Goal: Contribute content: Contribute content

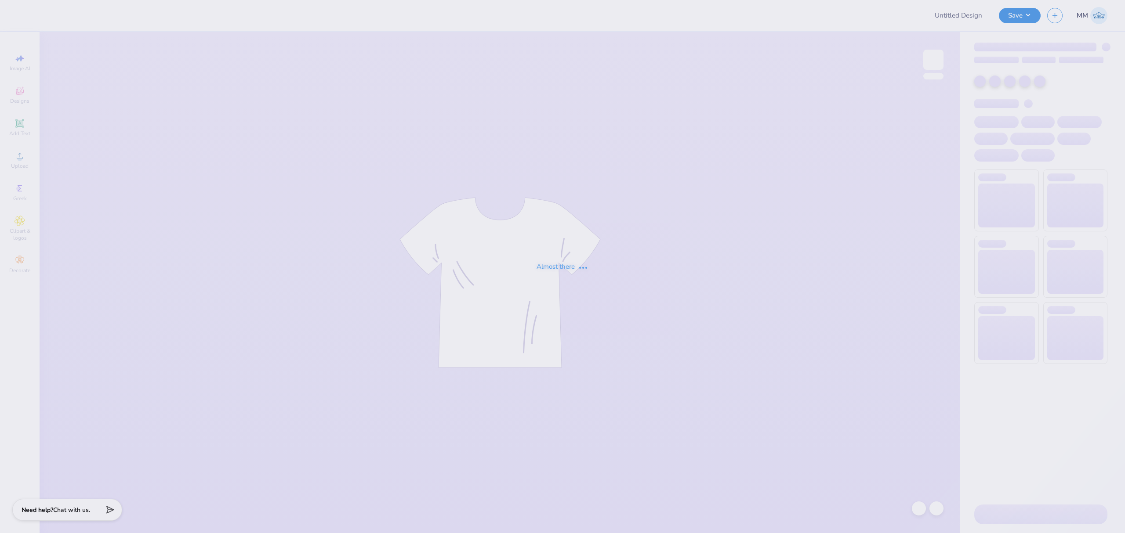
type input "Anchor Olympics Shirt"
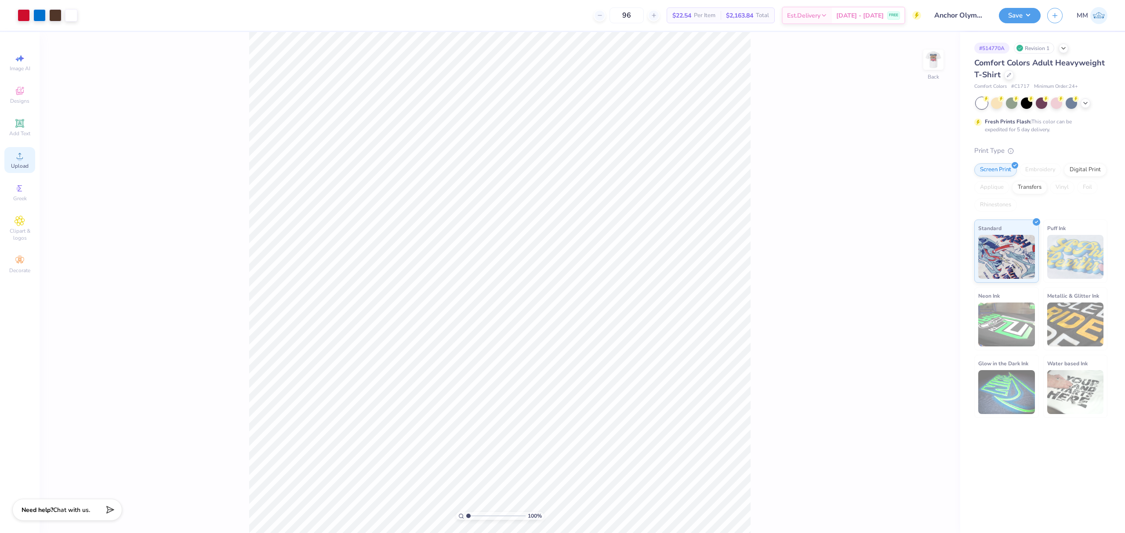
click at [29, 162] on div "Upload" at bounding box center [19, 160] width 31 height 26
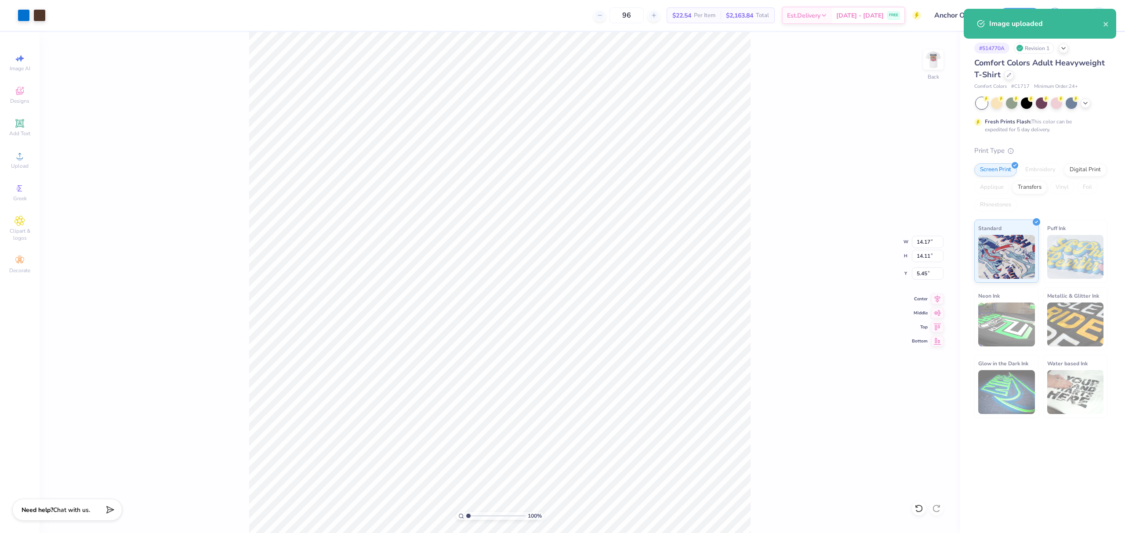
type input "2.65"
type input "3.37"
type input "3.00"
click at [922, 242] on input "2.65" at bounding box center [928, 242] width 32 height 12
type input "14.17"
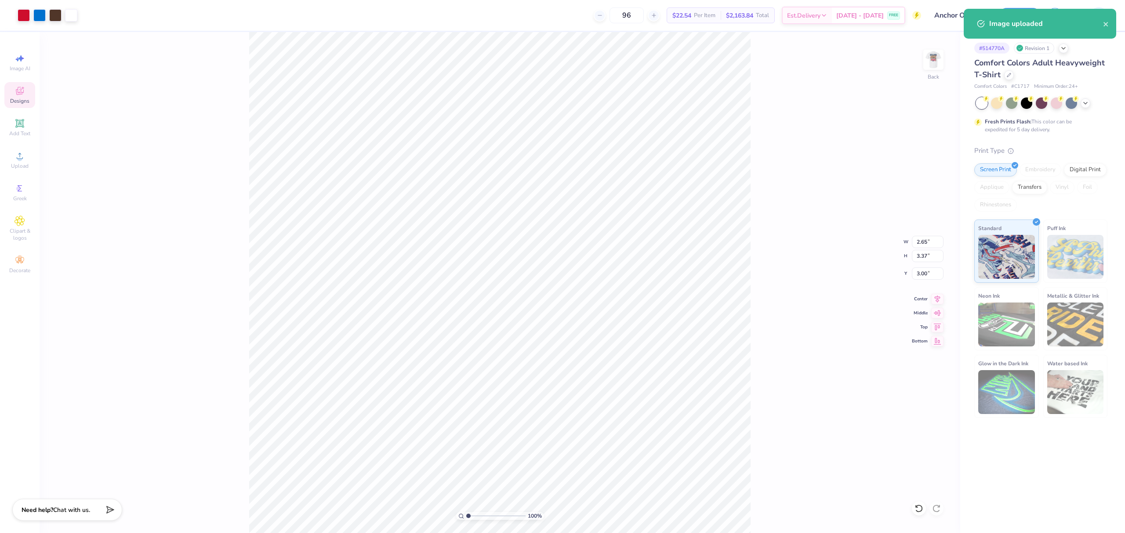
type input "14.11"
type input "5.45"
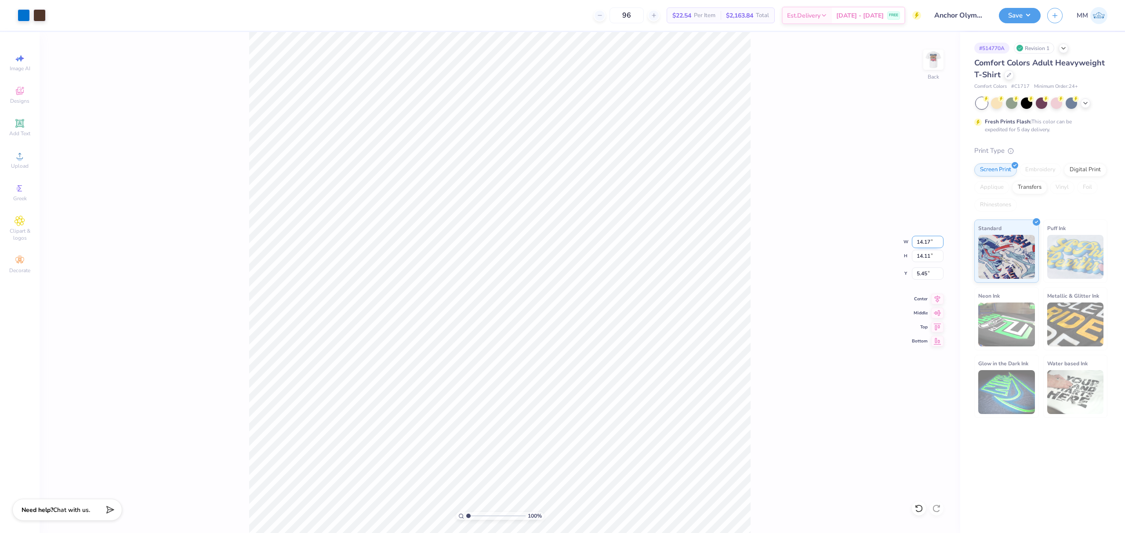
click at [922, 237] on input "14.17" at bounding box center [928, 242] width 32 height 12
paste input "2.65"
type input "2.65"
type input "2.64"
type input "11.18"
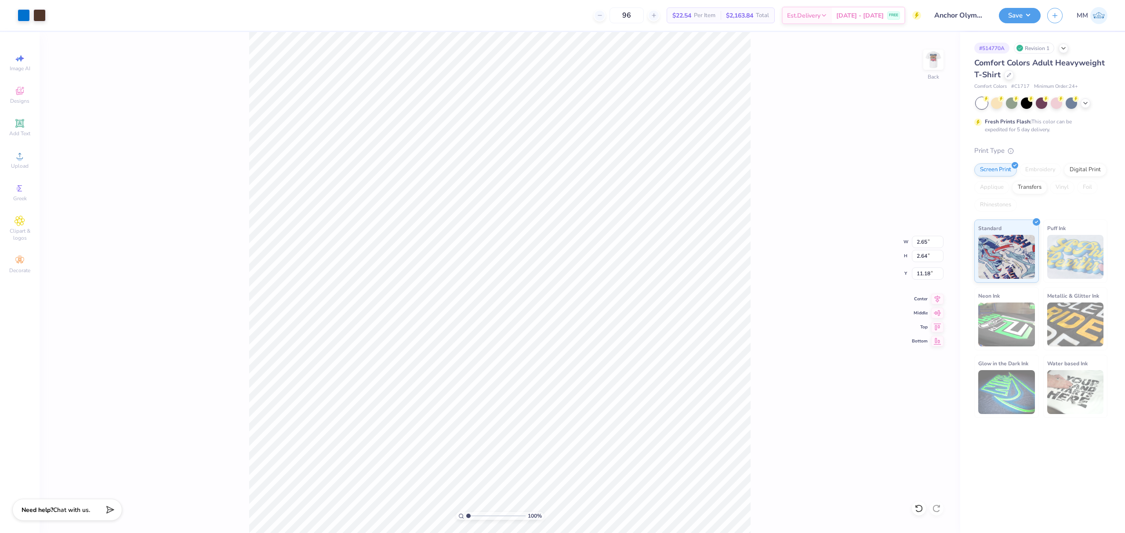
type input "3.37"
type input "3.00"
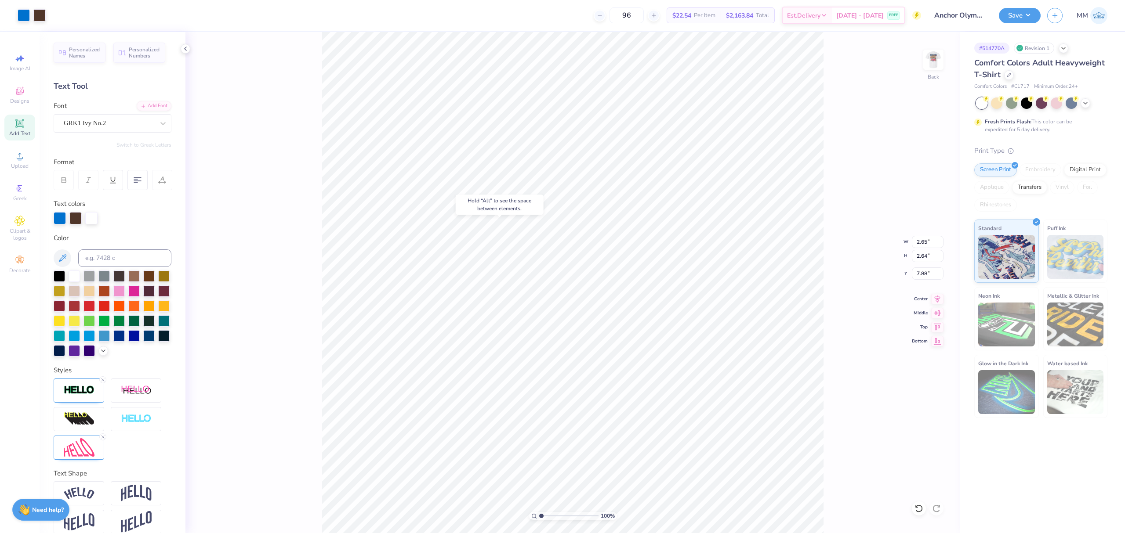
type input "7.88"
type input "2.58"
type input "2.57"
type input "3.00"
type input "2.65"
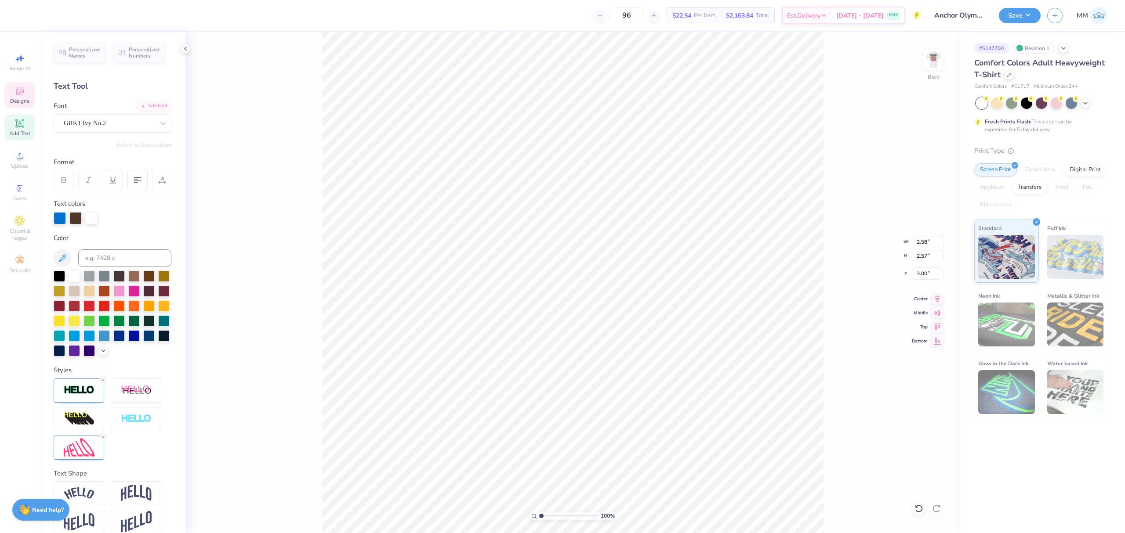
type input "2.64"
click at [921, 274] on input "7.88" at bounding box center [928, 274] width 32 height 12
type input "3.00"
click at [558, 517] on input "range" at bounding box center [568, 516] width 59 height 8
click at [545, 517] on input "range" at bounding box center [568, 516] width 59 height 8
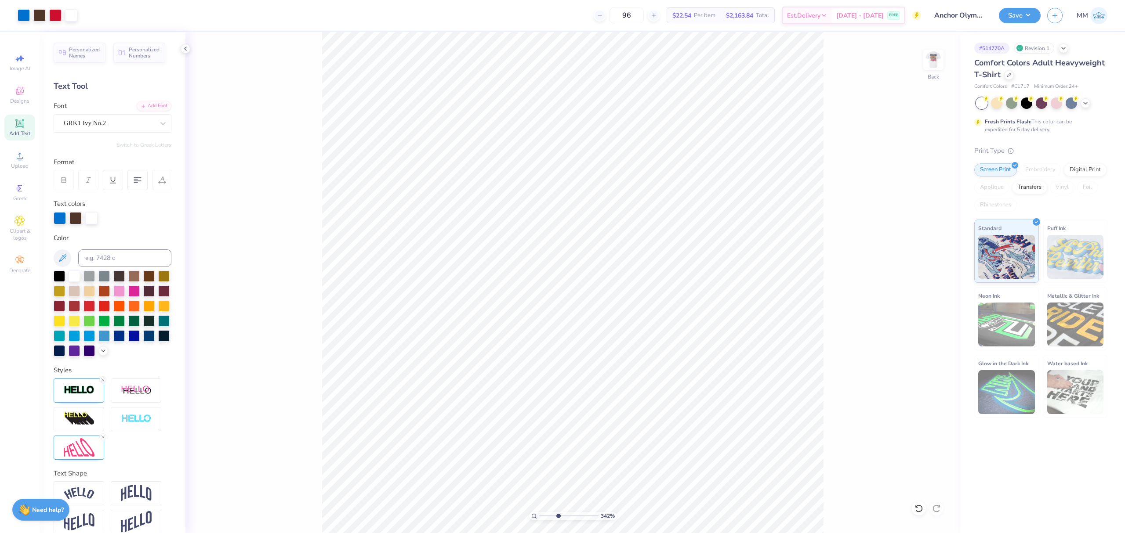
drag, startPoint x: 546, startPoint y: 516, endPoint x: 561, endPoint y: 515, distance: 14.5
type input "4.02"
click at [559, 519] on input "range" at bounding box center [568, 516] width 59 height 8
type input "3.07"
type input "2.65"
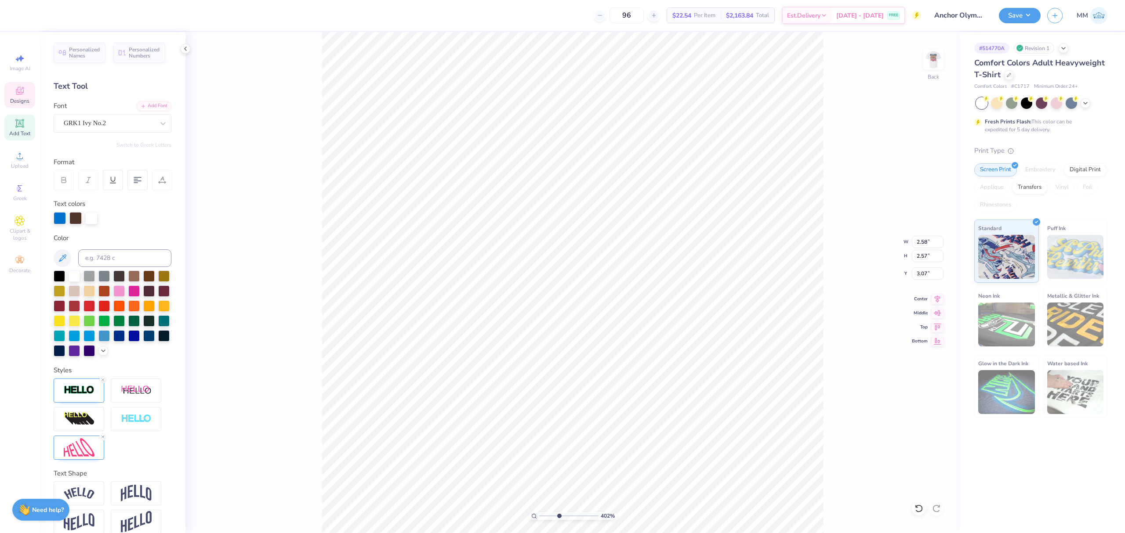
type input "2.64"
type input "3.00"
click at [924, 238] on input "2.65" at bounding box center [928, 242] width 32 height 12
click at [922, 239] on input "2.58" at bounding box center [928, 242] width 32 height 12
paste input "65"
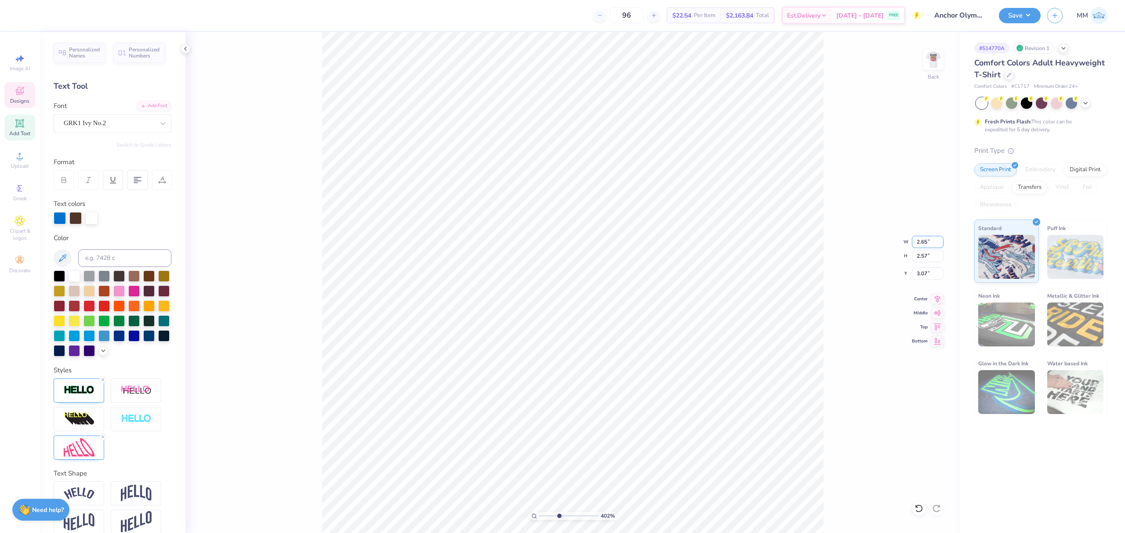
type input "2.65"
type input "2.64"
type input "3.03"
click at [926, 277] on input "3.03" at bounding box center [928, 274] width 32 height 12
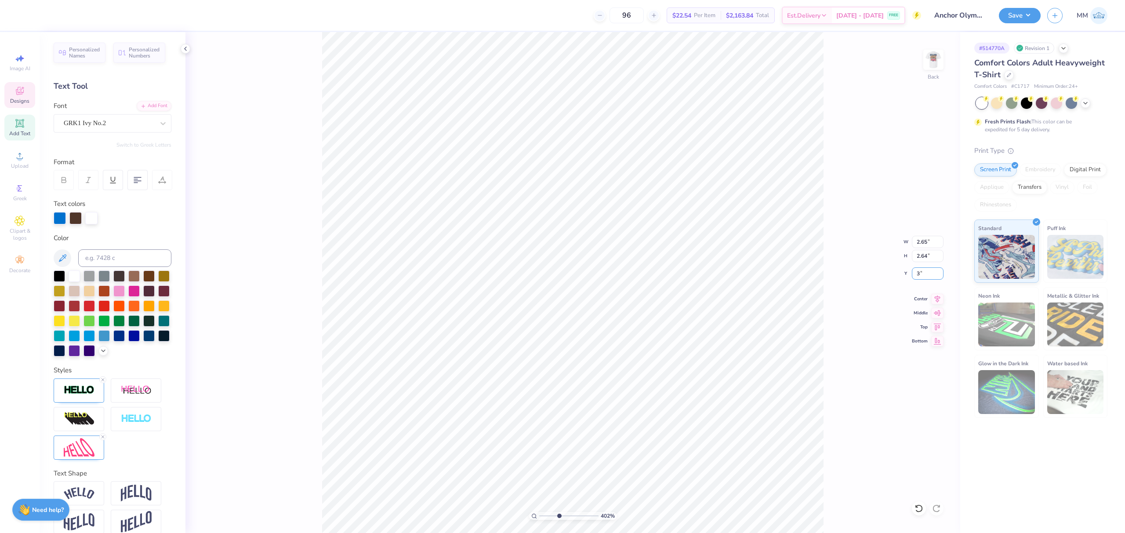
type input "3.00"
click at [918, 505] on icon at bounding box center [918, 508] width 9 height 9
type input "2.81"
click at [26, 127] on div "Add Text" at bounding box center [19, 128] width 31 height 26
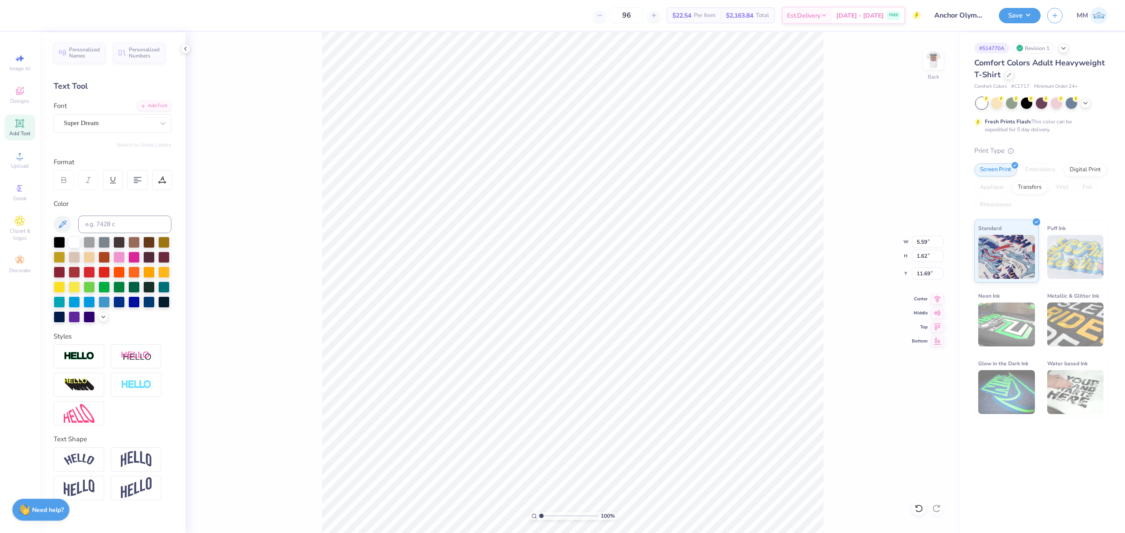
drag, startPoint x: 559, startPoint y: 518, endPoint x: 526, endPoint y: 506, distance: 34.8
type input "1"
click at [539, 512] on input "range" at bounding box center [568, 516] width 59 height 8
click at [669, 303] on li "Group" at bounding box center [674, 305] width 69 height 17
click at [931, 69] on img at bounding box center [933, 59] width 35 height 35
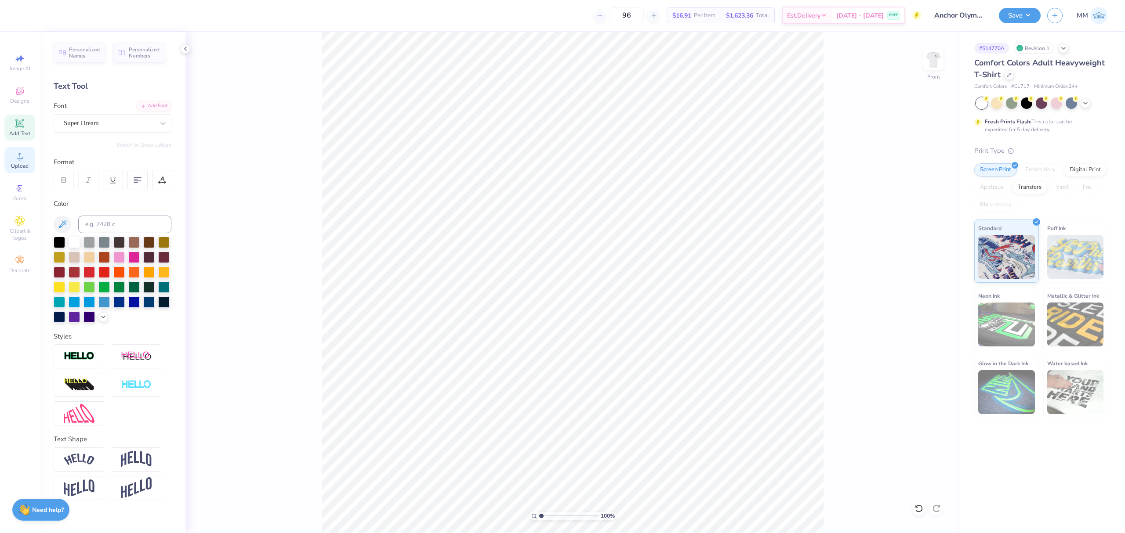
click at [18, 157] on circle at bounding box center [19, 158] width 5 height 5
click at [914, 510] on icon at bounding box center [918, 508] width 9 height 9
click at [23, 160] on icon at bounding box center [19, 156] width 11 height 11
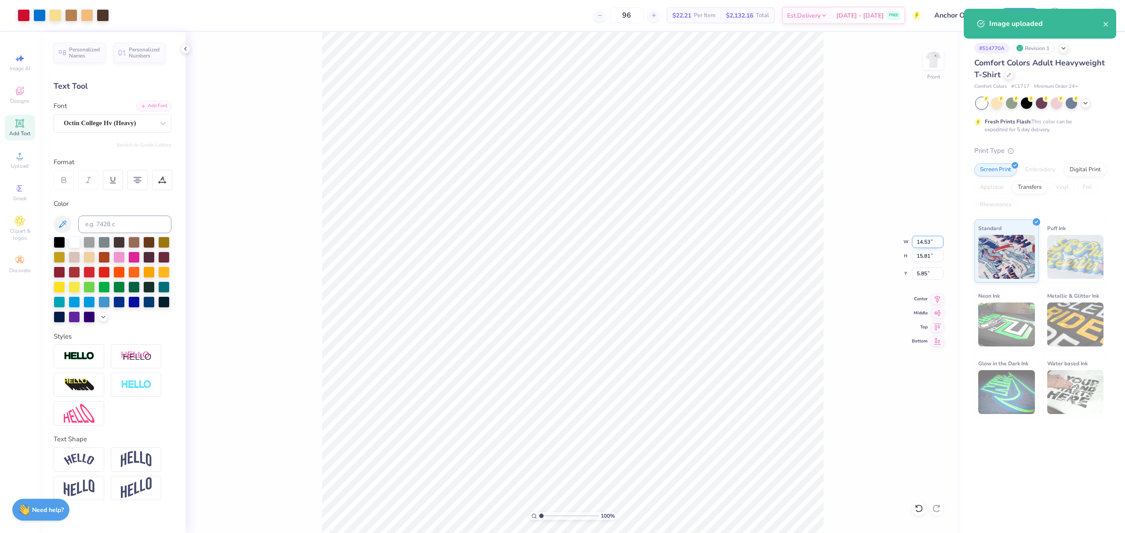
click at [923, 241] on input "14.53" at bounding box center [928, 242] width 32 height 12
type input "12.50"
type input "13.60"
type input "6.95"
click at [923, 266] on div "100 % Front W 12.50 12.50 " H 13.60 13.60 " Y 6.95 6.95 " Center Middle Top Bot…" at bounding box center [572, 282] width 774 height 501
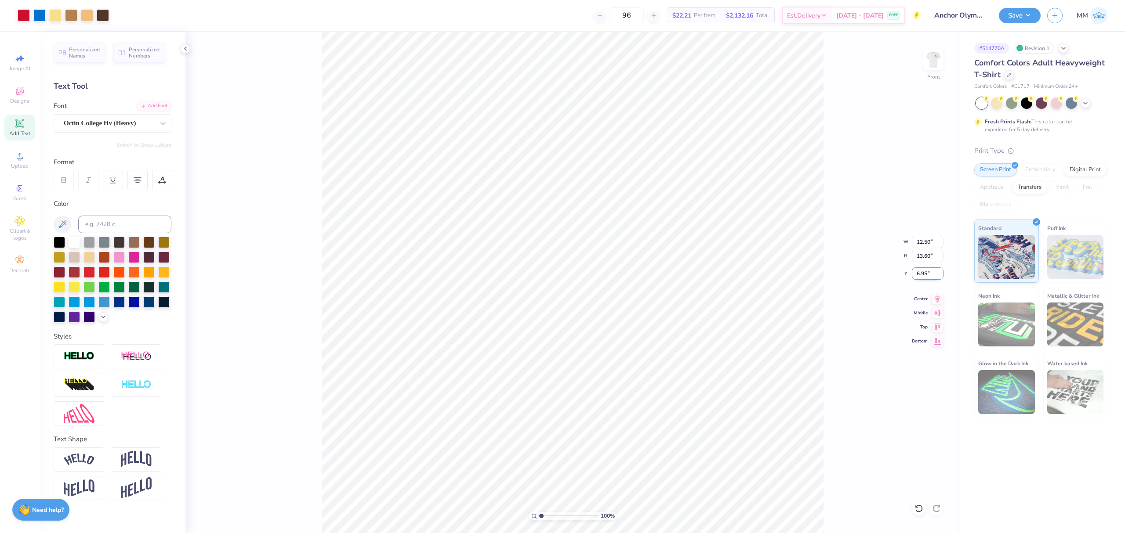
click at [920, 276] on input "6.95" at bounding box center [928, 274] width 32 height 12
type input "3.00"
type input "20.09"
drag, startPoint x: 546, startPoint y: 516, endPoint x: 552, endPoint y: 517, distance: 6.2
type input "2.83"
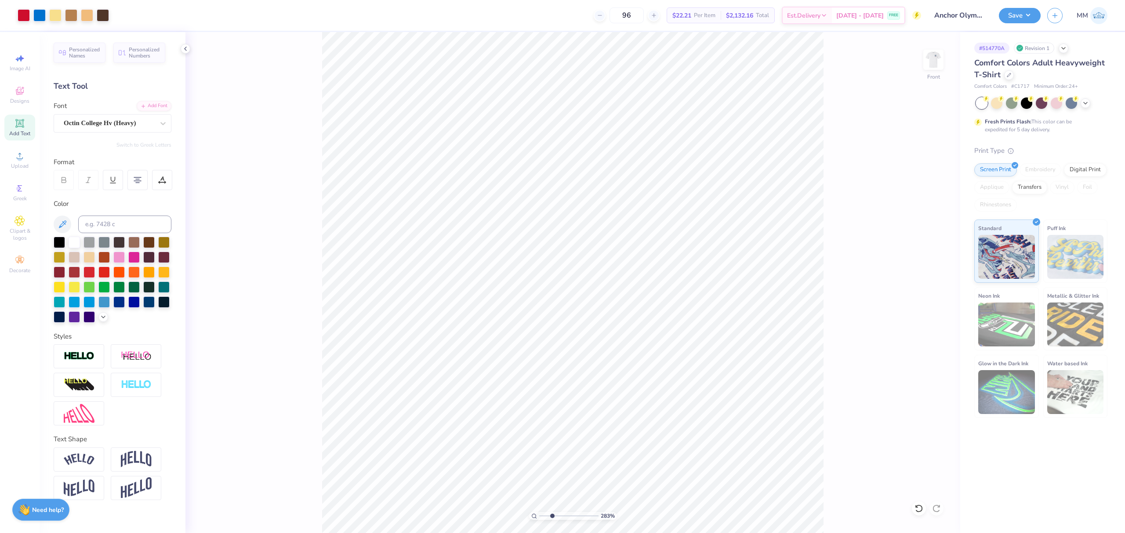
click at [552, 517] on input "range" at bounding box center [568, 516] width 59 height 8
type input "0.28"
type input "0.40"
type input "15.42"
type input "3.38"
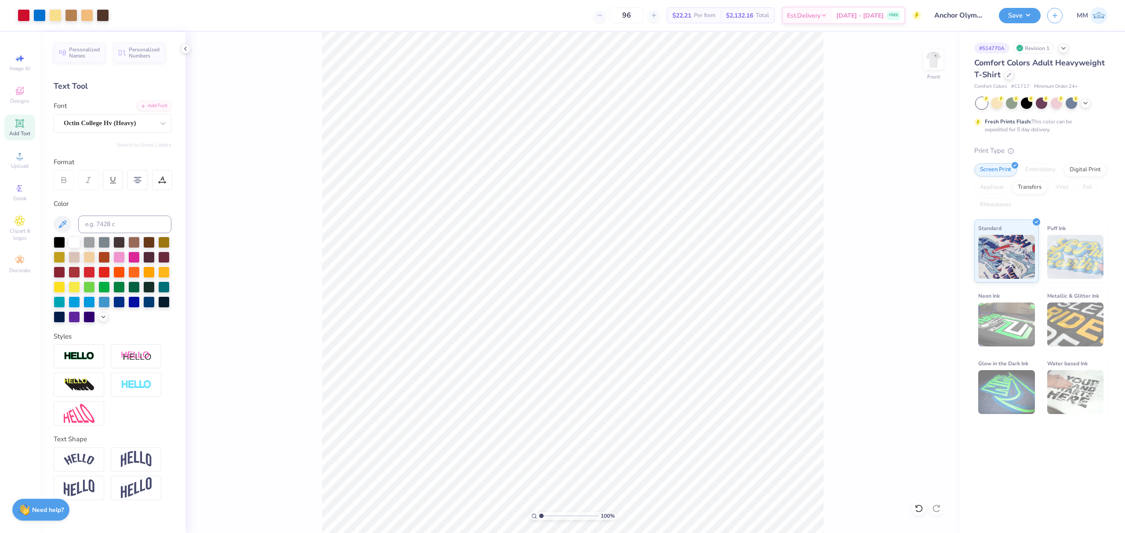
drag, startPoint x: 552, startPoint y: 515, endPoint x: 516, endPoint y: 512, distance: 36.6
type input "1"
click at [539, 512] on input "range" at bounding box center [568, 516] width 59 height 8
click at [616, 403] on li "Group" at bounding box center [627, 400] width 69 height 17
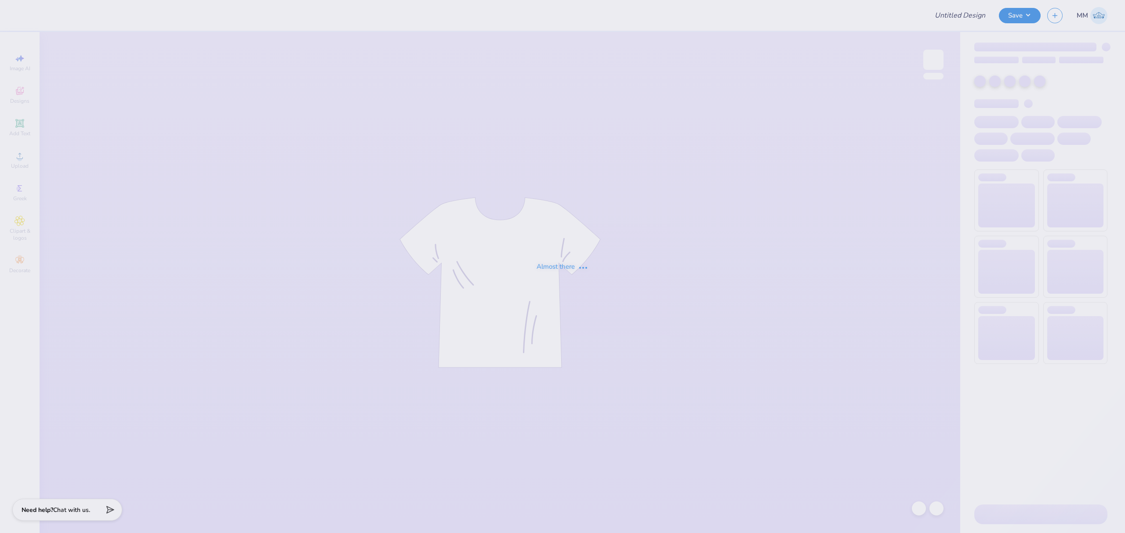
type input "Anchor Olympics Shirt"
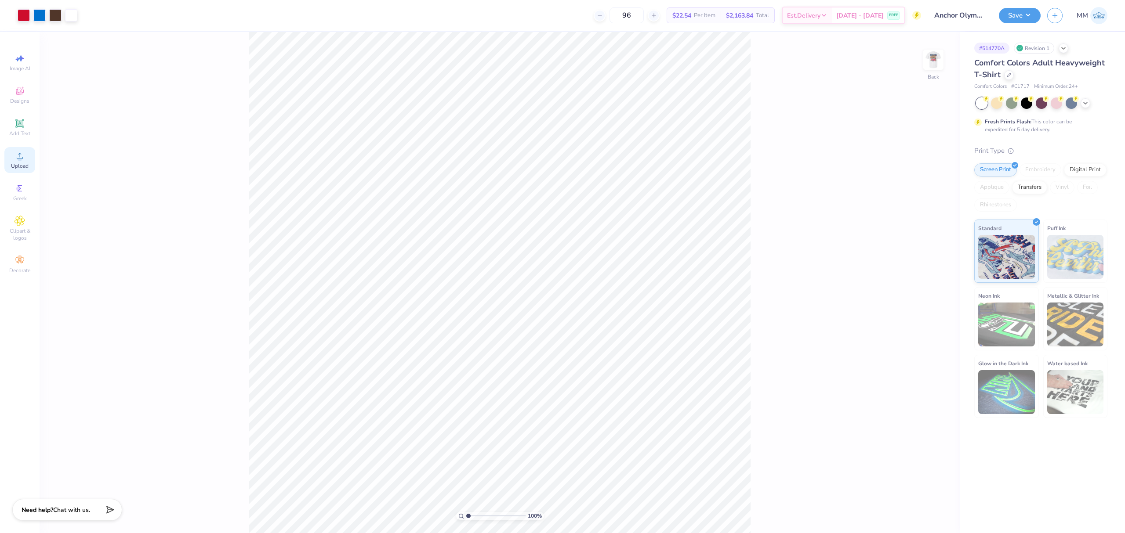
click at [22, 159] on icon at bounding box center [20, 156] width 6 height 6
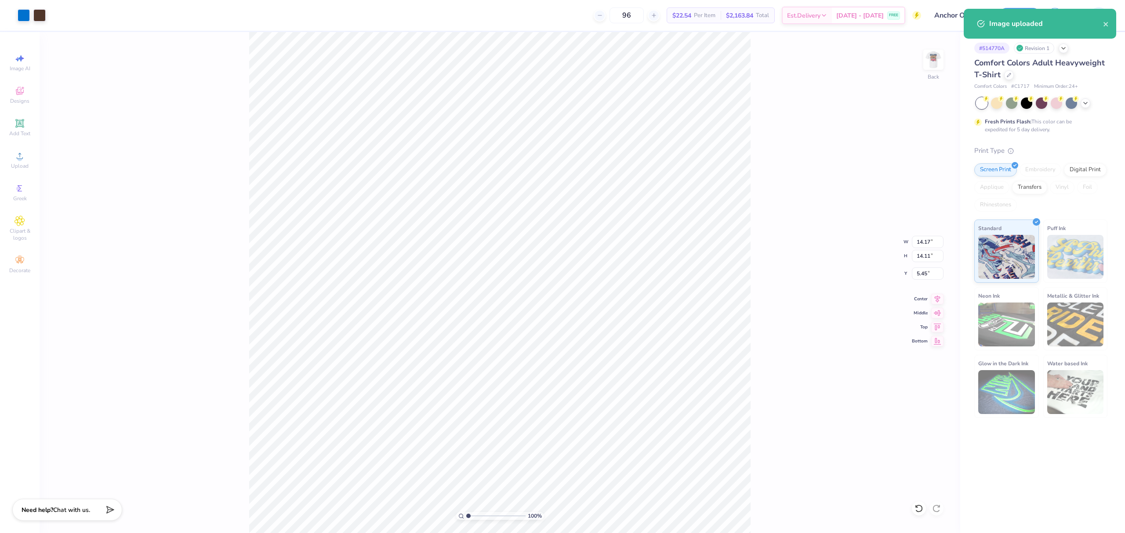
type input "2.65"
type input "3.37"
type input "3.00"
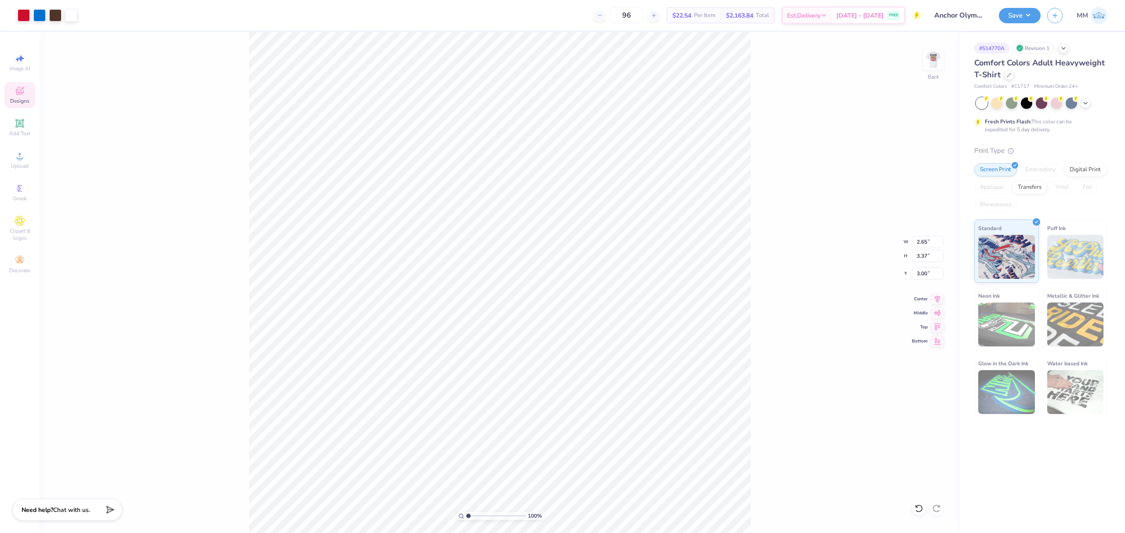
type input "14.17"
type input "14.11"
type input "7.65"
type input "6.94"
type input "6.91"
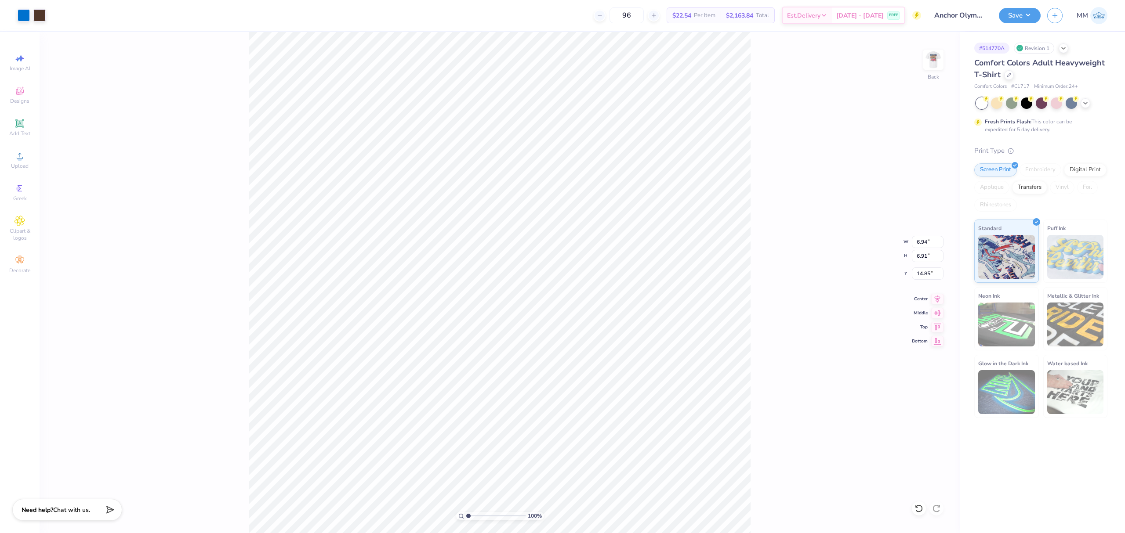
type input "8.56"
type input "2.65"
type input "3.37"
type input "3.00"
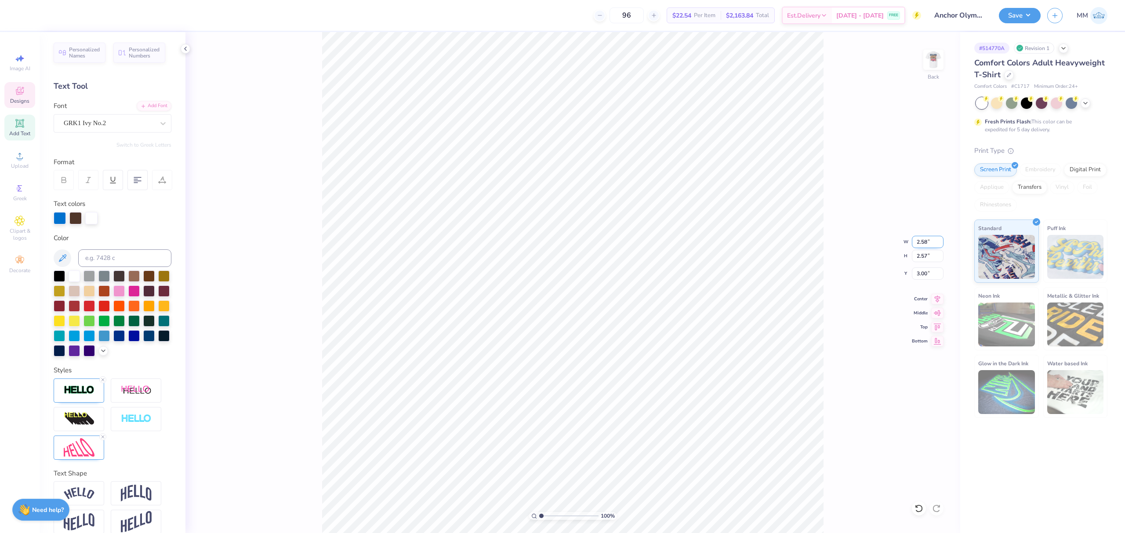
click at [917, 236] on input "2.58" at bounding box center [928, 242] width 32 height 12
type input "6.94"
type input "6.91"
type input "8.56"
click at [923, 244] on input "6.94" at bounding box center [928, 242] width 32 height 12
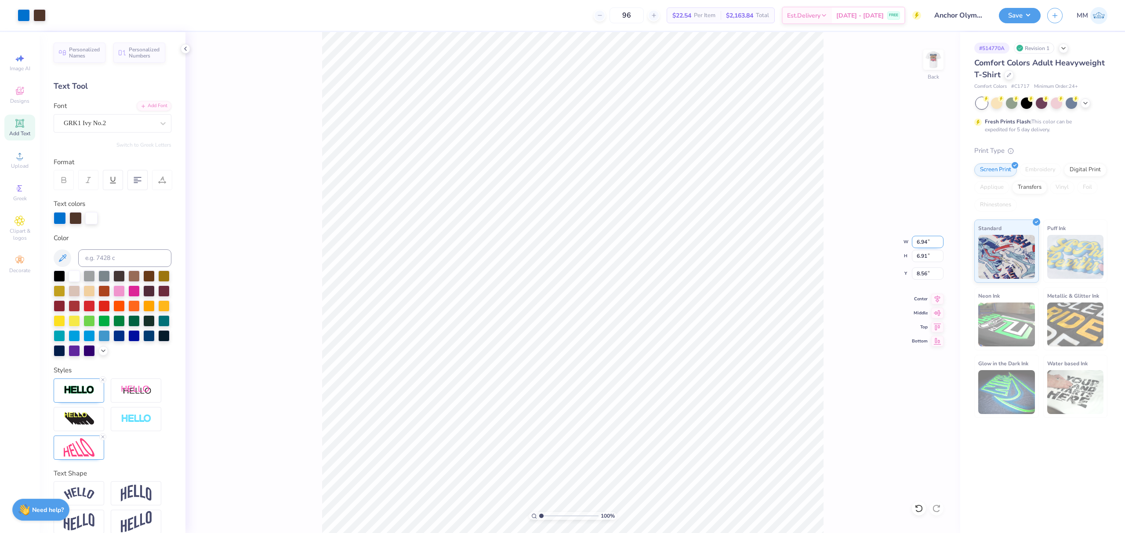
paste input "2.58"
type input "2.58"
type input "2.57"
type input "3.00"
drag, startPoint x: 918, startPoint y: 511, endPoint x: 915, endPoint y: 505, distance: 7.5
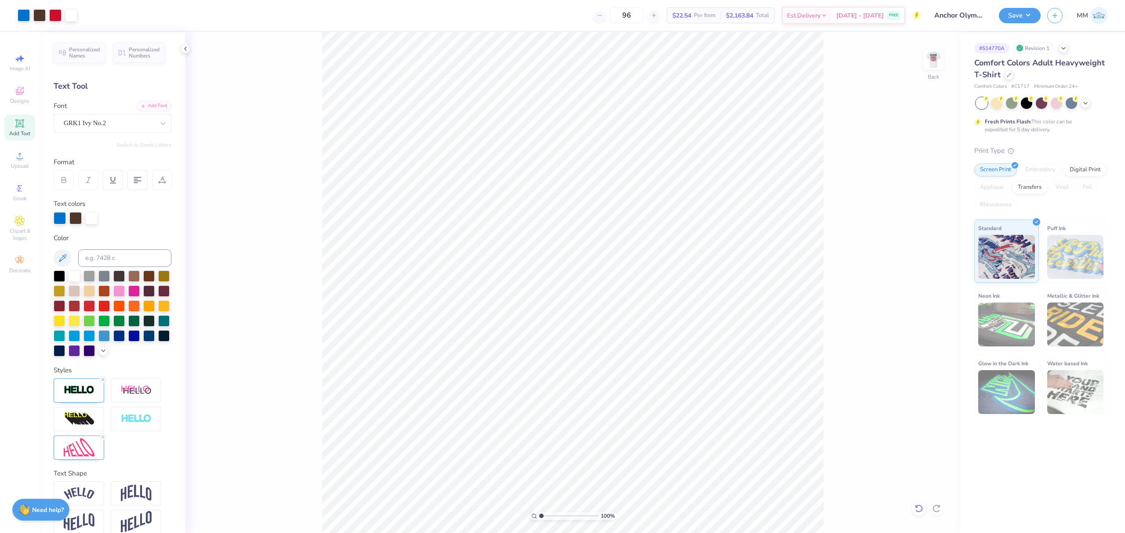
click at [918, 510] on icon at bounding box center [918, 508] width 9 height 9
type input "3.00"
drag, startPoint x: 918, startPoint y: 503, endPoint x: 827, endPoint y: 415, distance: 127.4
click at [918, 503] on div at bounding box center [919, 509] width 14 height 14
click at [924, 272] on input "7.04" at bounding box center [928, 274] width 32 height 12
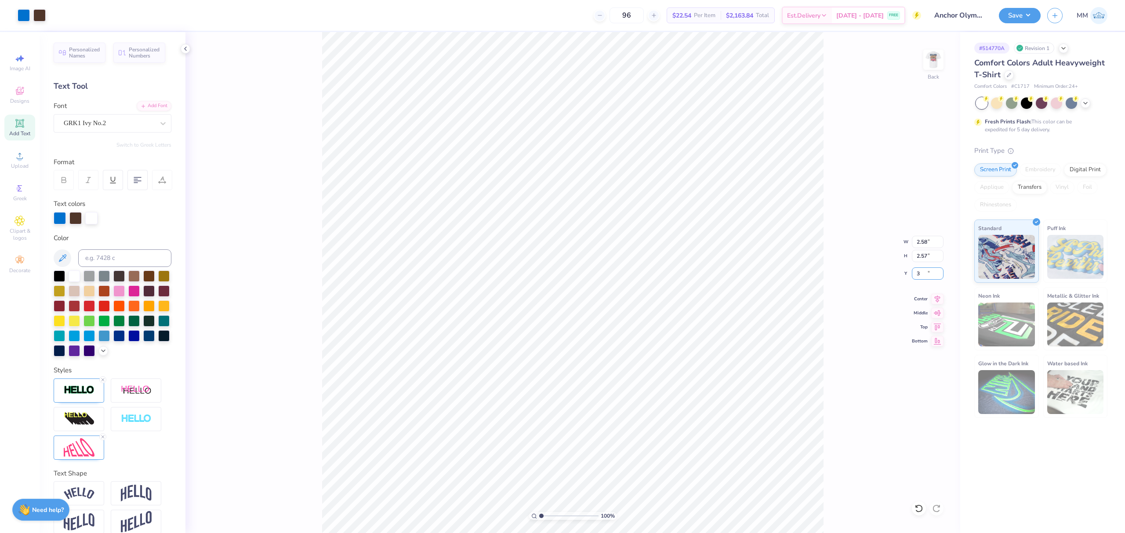
type input "3.00"
click at [546, 518] on input "range" at bounding box center [568, 516] width 59 height 8
click at [545, 515] on input "range" at bounding box center [568, 516] width 59 height 8
click at [552, 518] on div "163 %" at bounding box center [573, 283] width 502 height 502
drag, startPoint x: 548, startPoint y: 518, endPoint x: 580, endPoint y: 516, distance: 31.7
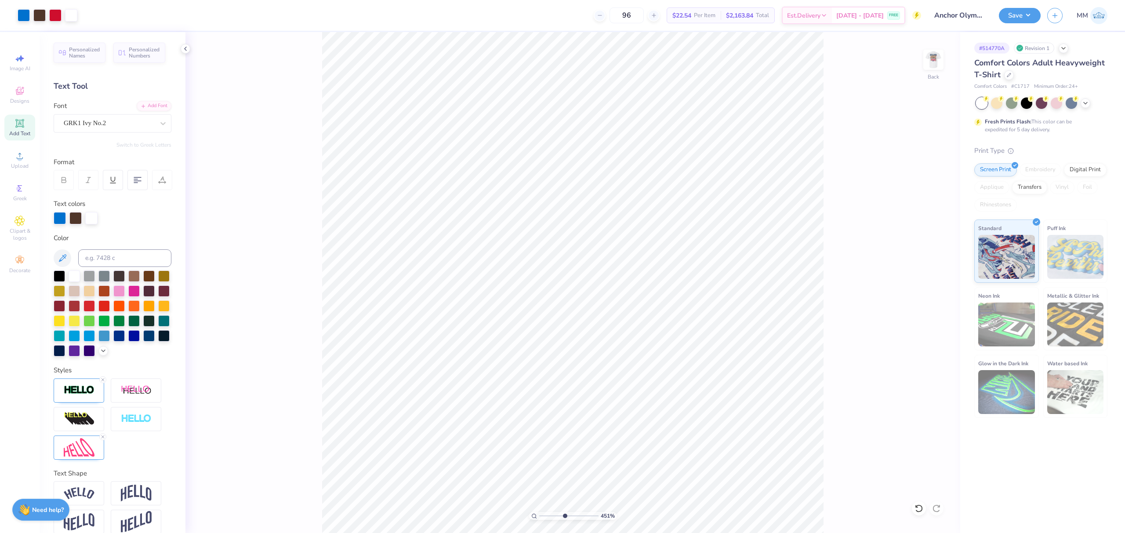
type input "5.21"
click at [566, 520] on input "range" at bounding box center [568, 516] width 59 height 8
click at [187, 50] on icon at bounding box center [185, 48] width 7 height 7
click at [916, 505] on icon at bounding box center [918, 508] width 9 height 9
click at [912, 511] on div at bounding box center [919, 509] width 14 height 14
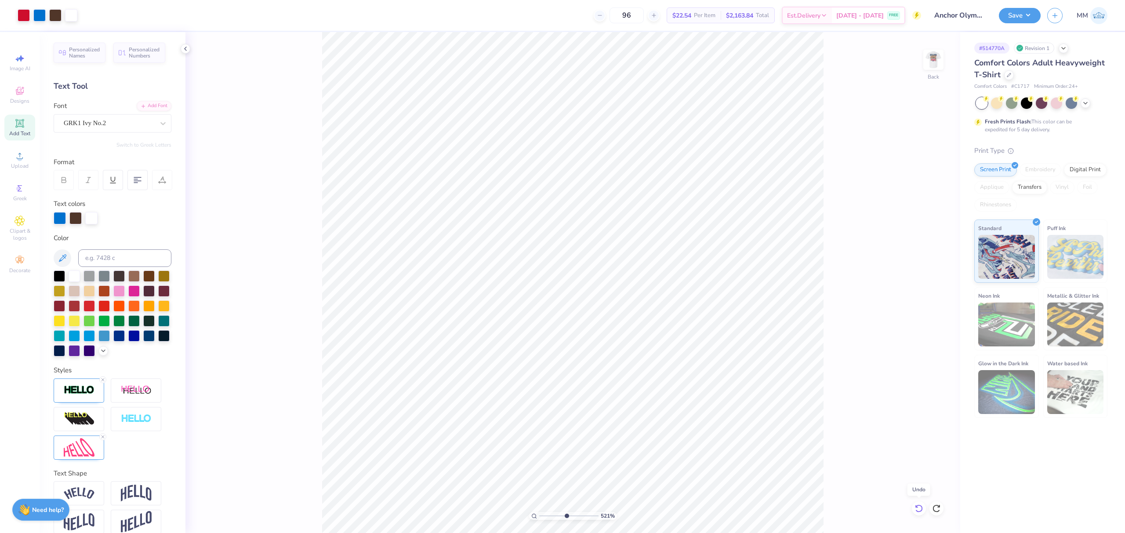
click at [916, 510] on icon at bounding box center [918, 508] width 9 height 9
click at [917, 512] on icon at bounding box center [918, 508] width 9 height 9
type input "3.00"
click at [186, 48] on icon at bounding box center [185, 48] width 7 height 7
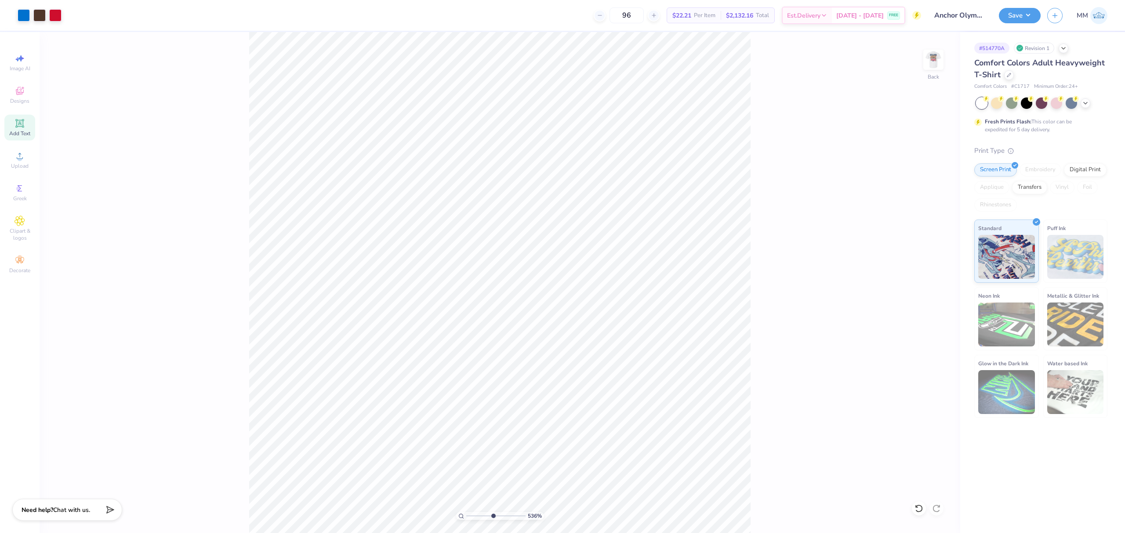
click at [492, 514] on input "range" at bounding box center [495, 516] width 59 height 8
drag, startPoint x: 493, startPoint y: 514, endPoint x: 447, endPoint y: 505, distance: 46.4
type input "1"
click at [466, 512] on input "range" at bounding box center [495, 516] width 59 height 8
type input "3.00"
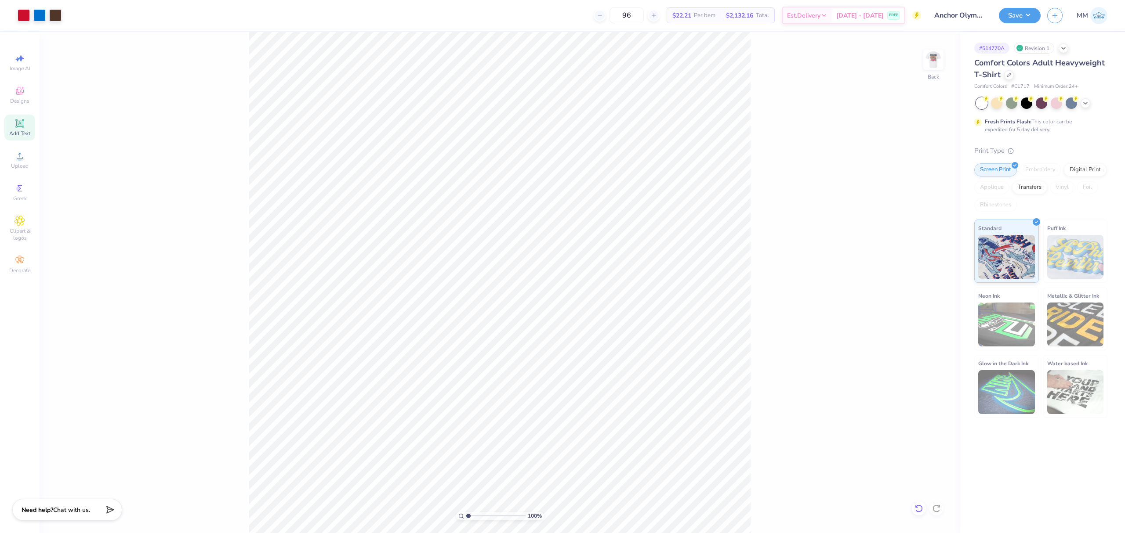
click at [916, 507] on icon at bounding box center [917, 507] width 2 height 2
click at [582, 312] on li "Group" at bounding box center [591, 312] width 69 height 17
click at [931, 60] on img at bounding box center [933, 59] width 35 height 35
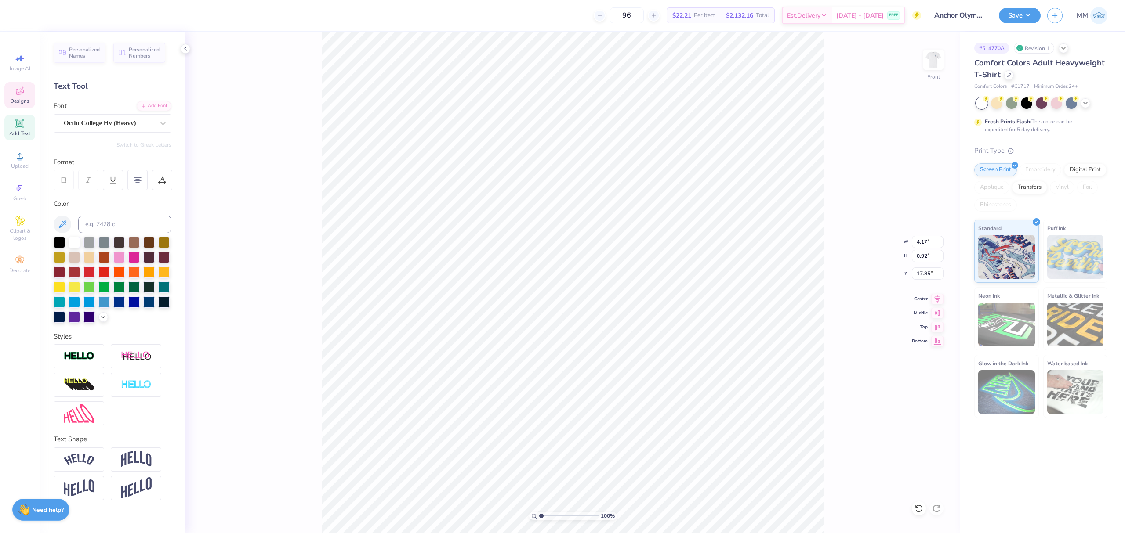
type input "17.85"
click at [915, 505] on icon at bounding box center [918, 508] width 9 height 9
click at [311, 91] on div "100 % Front" at bounding box center [572, 282] width 774 height 501
click at [14, 157] on icon at bounding box center [19, 156] width 11 height 11
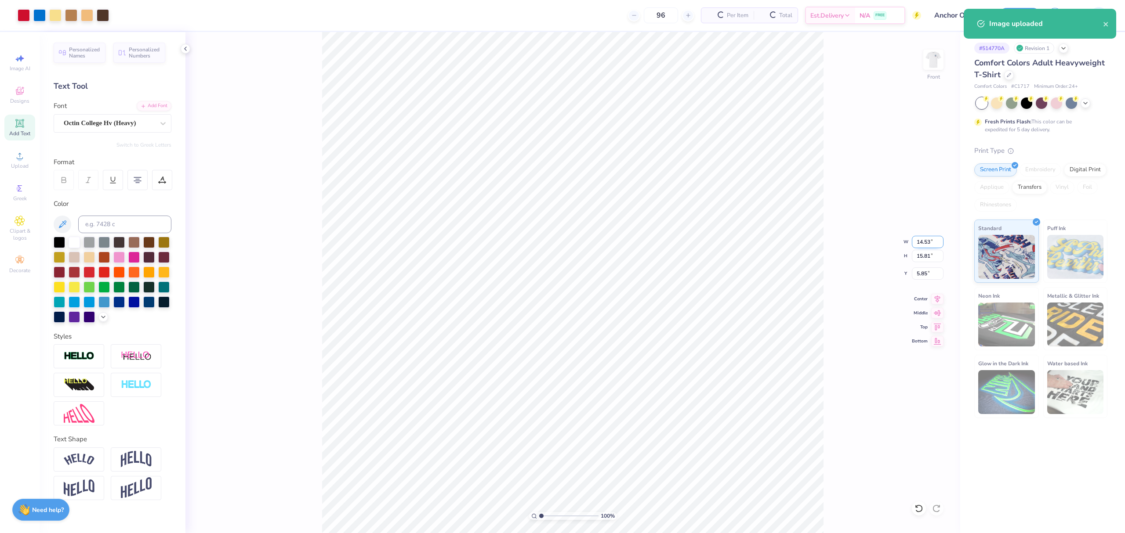
click at [929, 236] on input "14.53" at bounding box center [928, 242] width 32 height 12
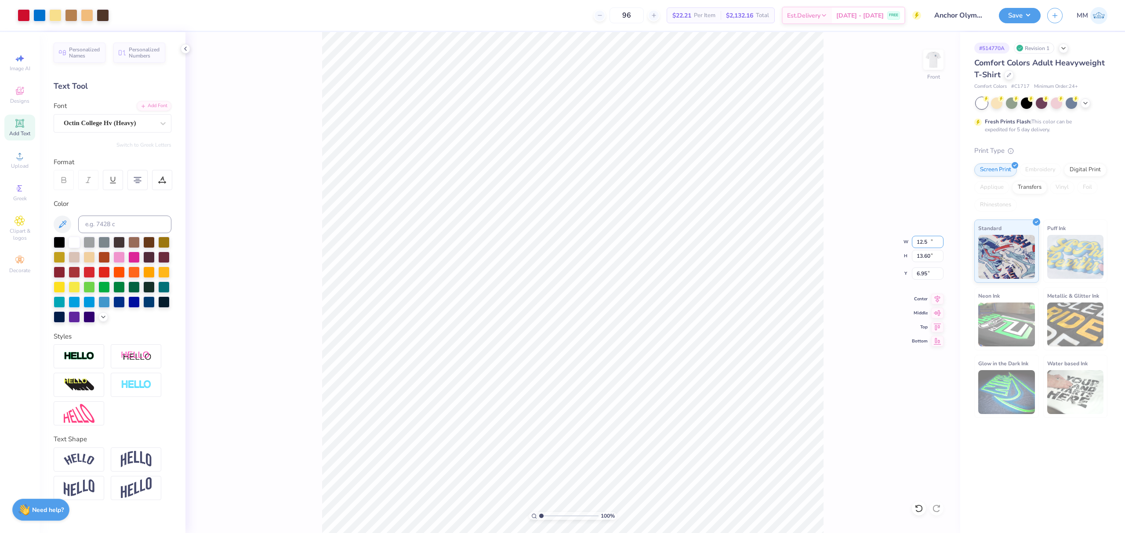
type input "12.50"
type input "13.60"
click at [925, 272] on input "6.95" at bounding box center [928, 274] width 32 height 12
type input "3.00"
click at [915, 507] on icon at bounding box center [918, 508] width 9 height 9
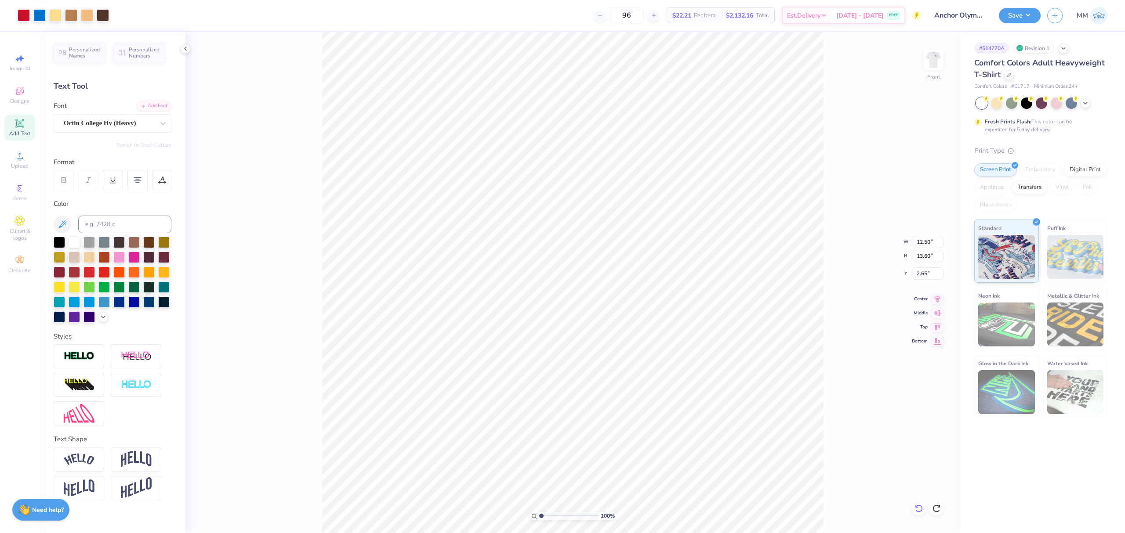
type input "3.00"
click at [662, 461] on li "Send to Back" at bounding box center [665, 459] width 69 height 17
type input "4.17"
type input "0.92"
type input "15.79"
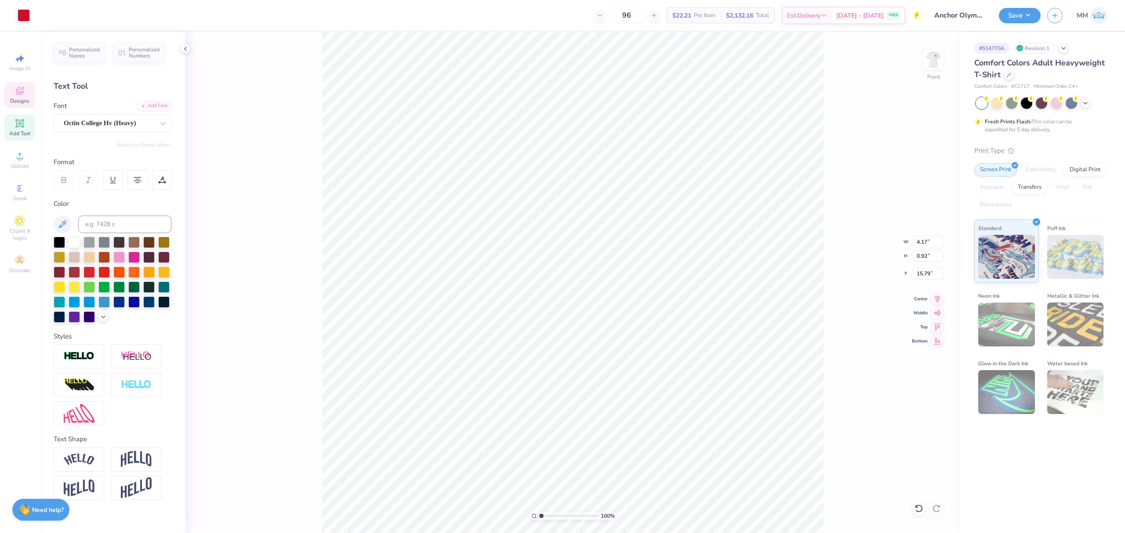
scroll to position [9, 1]
type textarea "anchor 2025"
drag, startPoint x: 541, startPoint y: 517, endPoint x: 550, endPoint y: 515, distance: 9.4
type input "2.63"
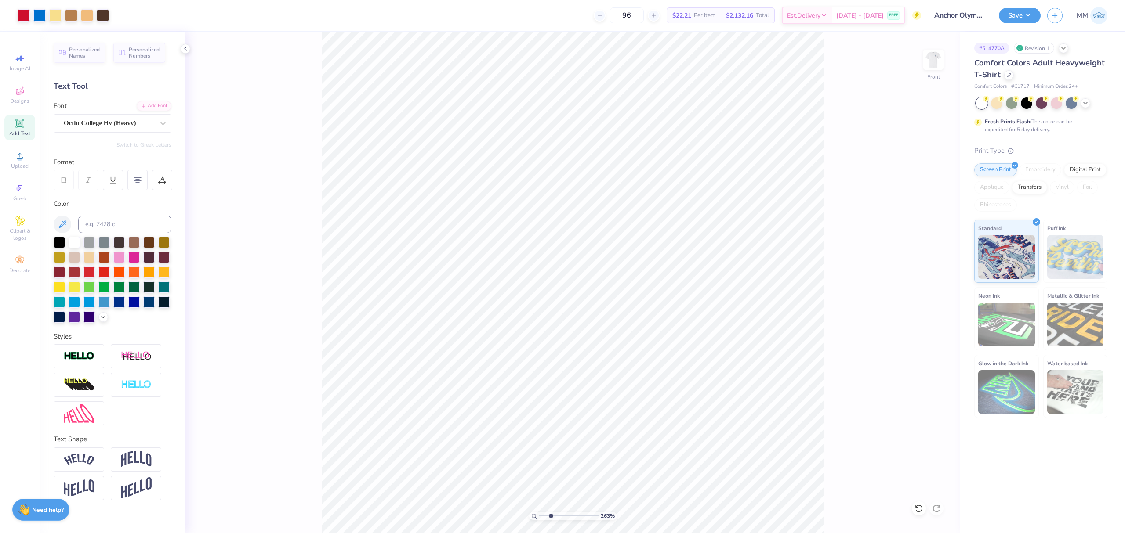
click at [550, 515] on input "range" at bounding box center [568, 516] width 59 height 8
type input "15.42"
type input "3.45"
type input "0.40"
drag, startPoint x: 551, startPoint y: 518, endPoint x: 510, endPoint y: 511, distance: 41.3
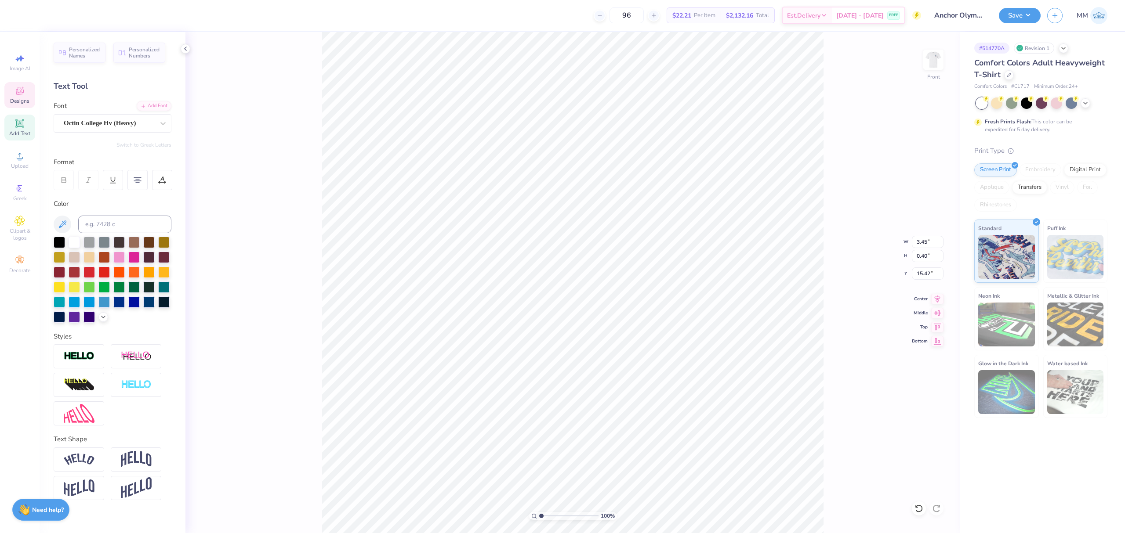
type input "1"
click at [539, 512] on input "range" at bounding box center [568, 516] width 59 height 8
click at [25, 163] on span "Upload" at bounding box center [20, 166] width 18 height 7
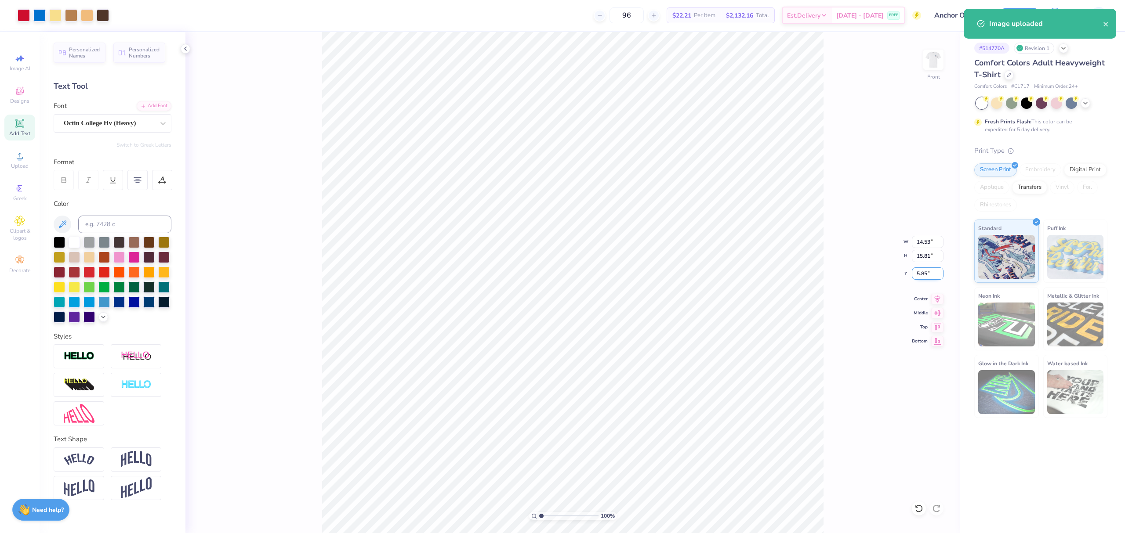
click at [929, 271] on input "5.85" at bounding box center [928, 274] width 32 height 12
type input "3.00"
click at [922, 240] on input "14.53" at bounding box center [928, 242] width 32 height 12
type input "12.50"
type input "13.60"
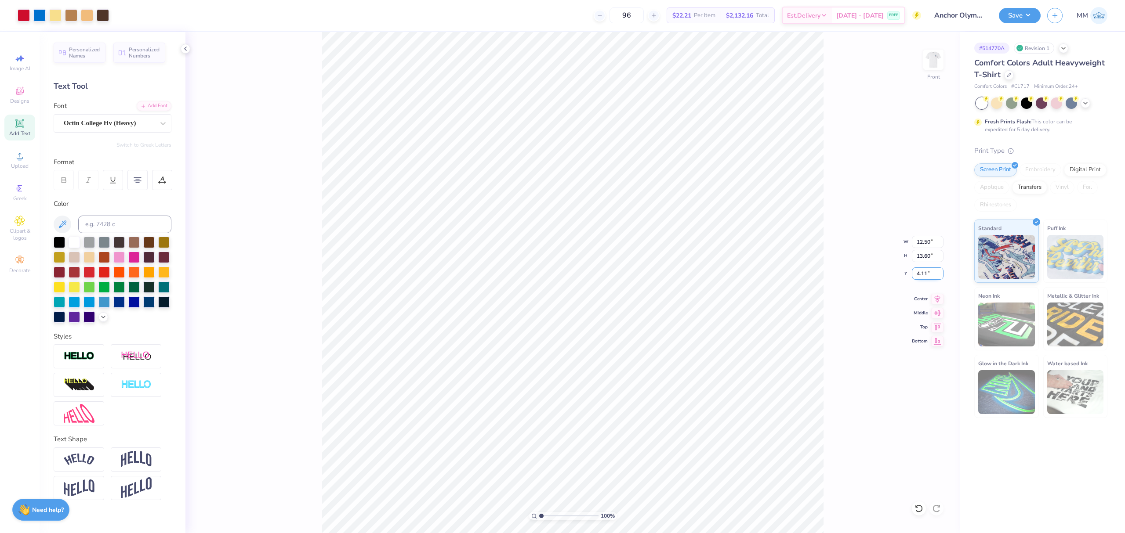
click at [916, 272] on input "4.11" at bounding box center [928, 274] width 32 height 12
type input "3.00"
drag, startPoint x: 541, startPoint y: 517, endPoint x: 549, endPoint y: 517, distance: 7.9
click at [549, 517] on input "range" at bounding box center [568, 516] width 59 height 8
drag, startPoint x: 550, startPoint y: 515, endPoint x: 535, endPoint y: 515, distance: 15.8
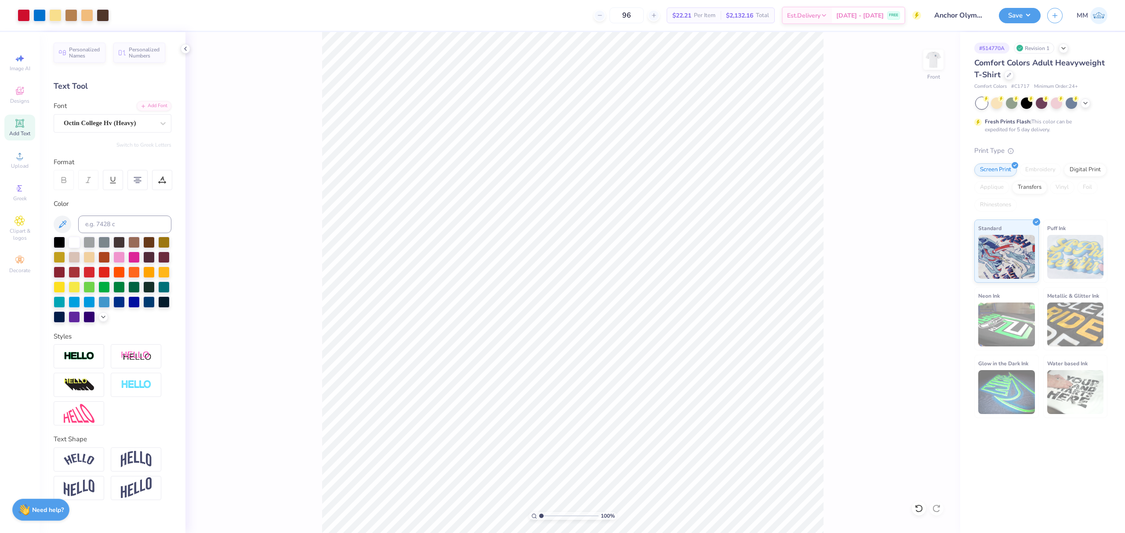
type input "1"
click at [539, 515] on input "range" at bounding box center [568, 516] width 59 height 8
click at [932, 58] on img at bounding box center [933, 59] width 35 height 35
click at [23, 159] on icon at bounding box center [19, 156] width 11 height 11
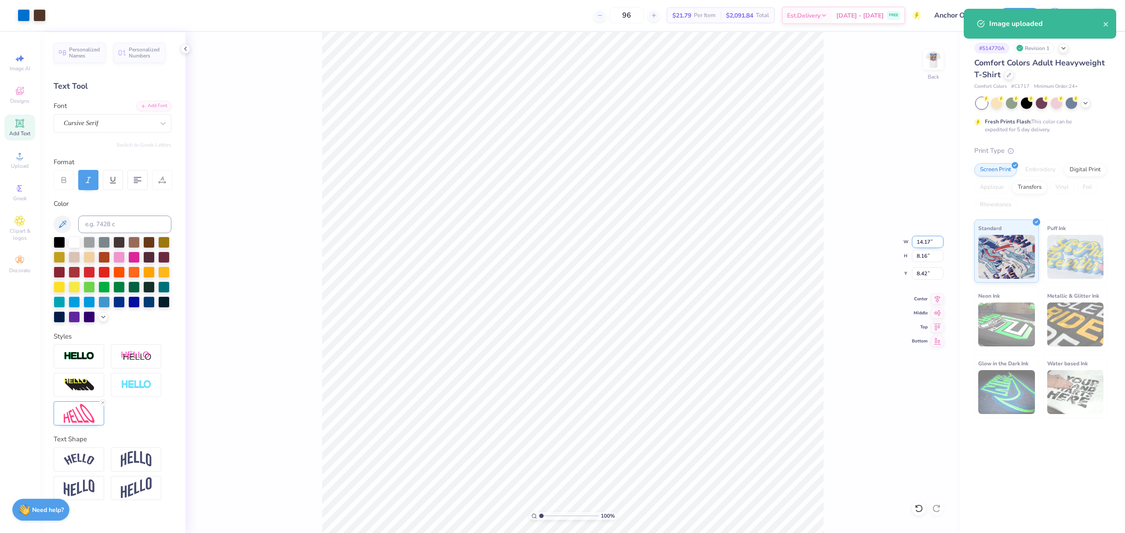
click at [919, 238] on input "14.17" at bounding box center [928, 242] width 32 height 12
type input "3.50"
type input "2.01"
type input "11.49"
click at [936, 64] on img at bounding box center [933, 59] width 35 height 35
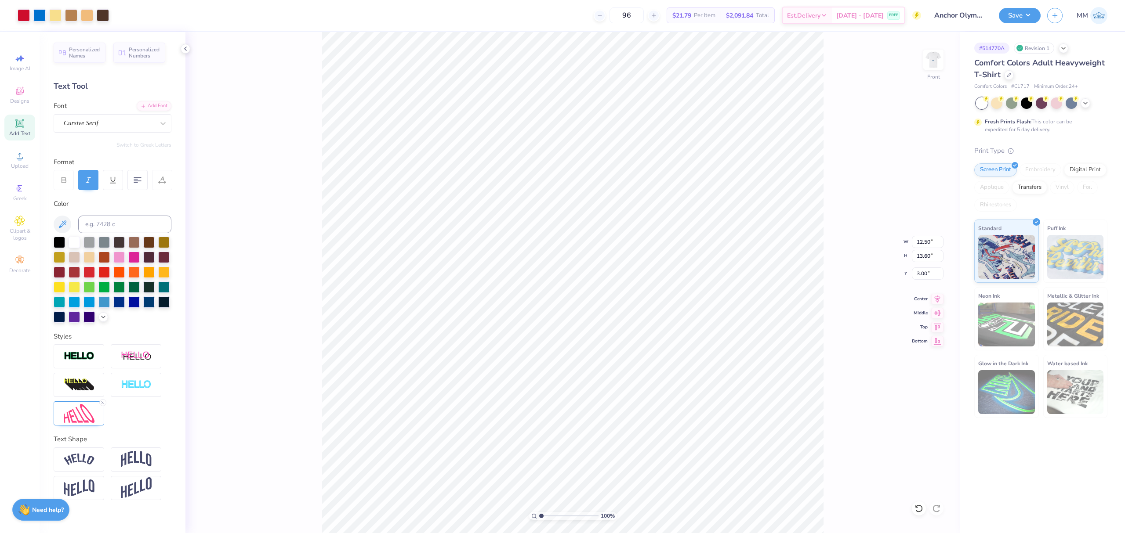
type input "3.45"
type input "0.40"
type input "21.25"
click at [935, 71] on div at bounding box center [933, 60] width 40 height 40
click at [932, 62] on img at bounding box center [933, 59] width 35 height 35
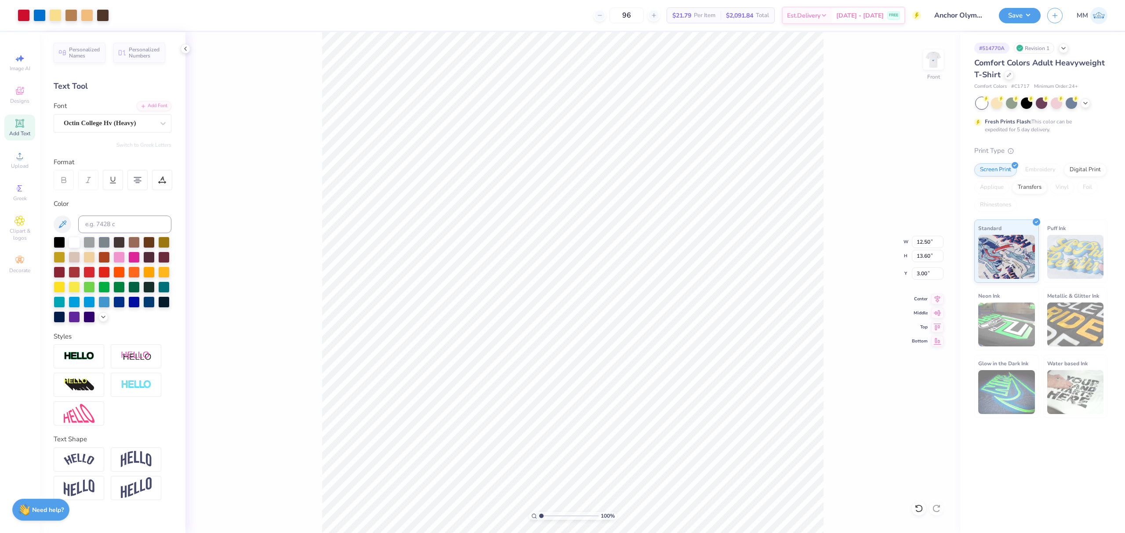
type input "3.45"
type input "0.40"
type input "21.25"
type input "12.50"
type input "13.60"
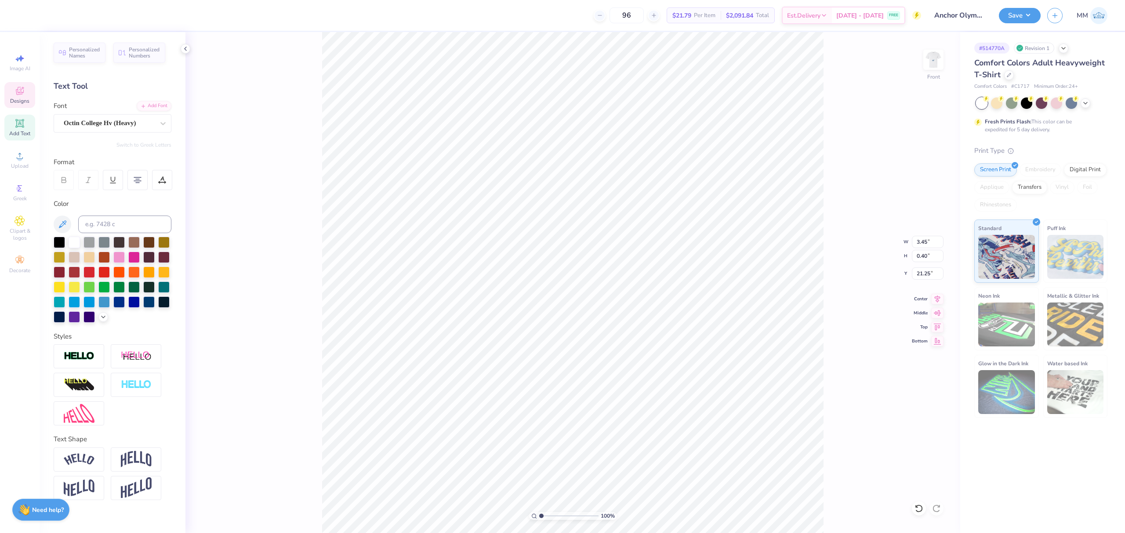
type input "3.00"
click at [648, 315] on li "Copy" at bounding box center [657, 314] width 69 height 17
click at [934, 67] on img at bounding box center [933, 59] width 35 height 35
drag, startPoint x: 935, startPoint y: 298, endPoint x: 906, endPoint y: 314, distance: 33.4
click at [935, 301] on icon at bounding box center [937, 299] width 12 height 11
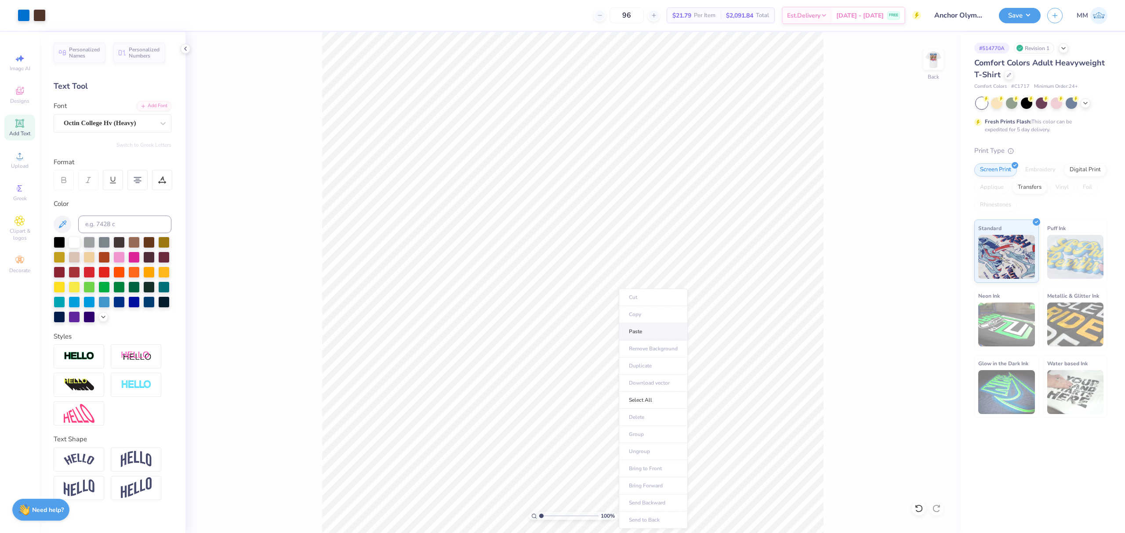
click at [646, 331] on li "Paste" at bounding box center [653, 331] width 69 height 17
click at [934, 61] on img at bounding box center [933, 59] width 35 height 35
click at [654, 445] on li "Send to Back" at bounding box center [653, 447] width 69 height 17
click at [652, 316] on li "Copy" at bounding box center [661, 314] width 69 height 17
click at [934, 62] on img at bounding box center [933, 59] width 35 height 35
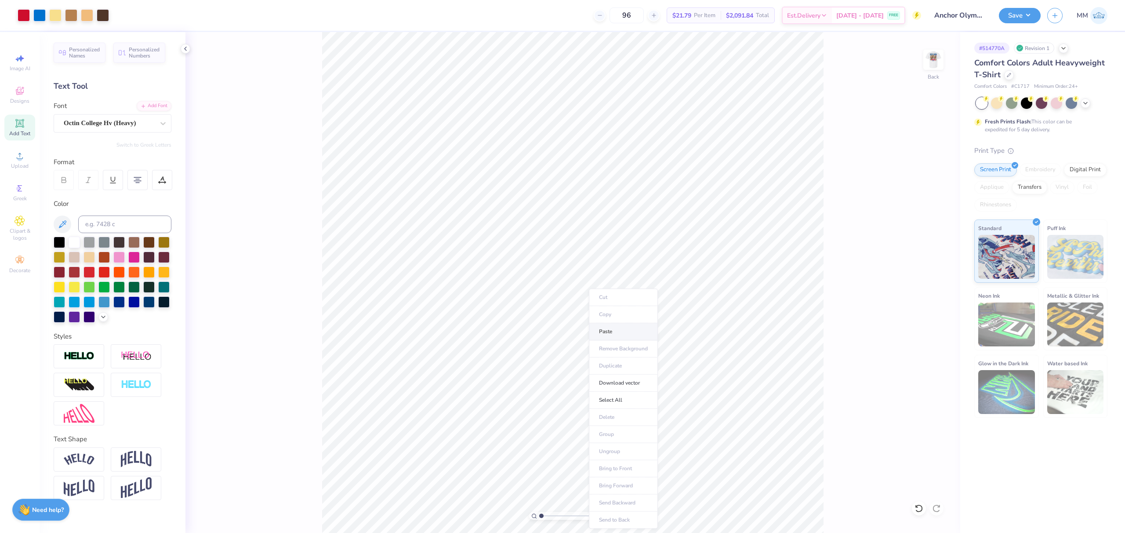
click at [625, 331] on li "Paste" at bounding box center [623, 331] width 69 height 17
click at [937, 300] on icon at bounding box center [937, 298] width 12 height 11
drag, startPoint x: 546, startPoint y: 515, endPoint x: 550, endPoint y: 518, distance: 4.9
type input "2.53"
click at [550, 518] on input "range" at bounding box center [568, 516] width 59 height 8
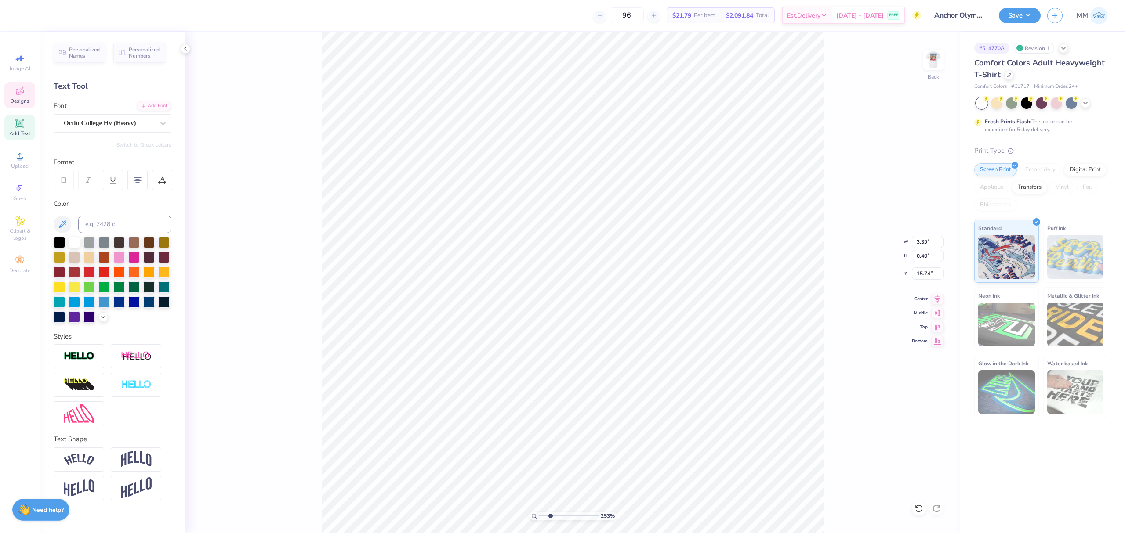
type input "13.79"
type input "2.75"
type input "0.32"
click at [937, 297] on icon at bounding box center [937, 298] width 12 height 11
click at [936, 301] on icon at bounding box center [937, 298] width 12 height 11
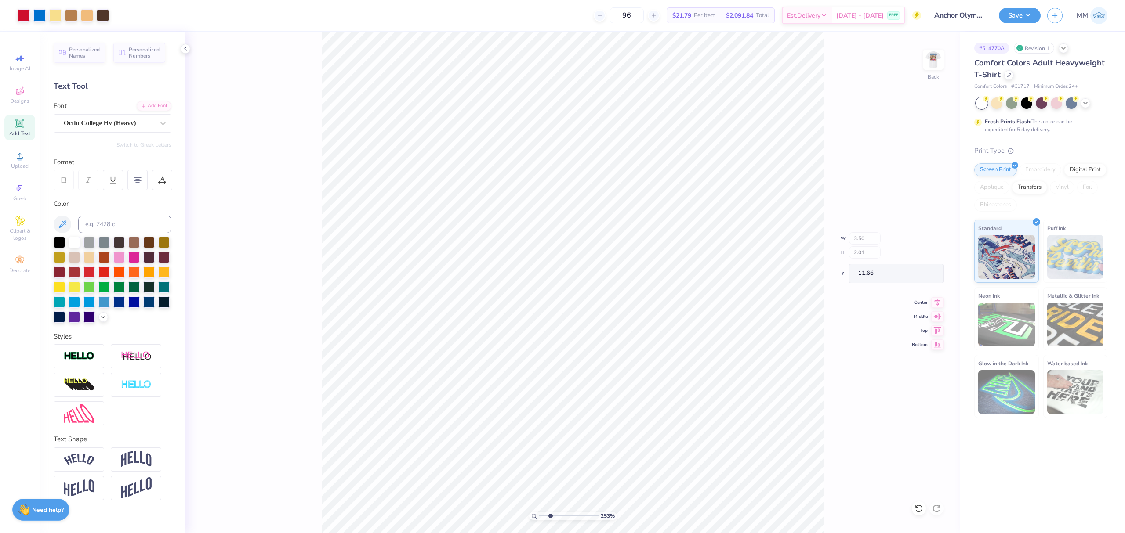
type input "11.66"
drag, startPoint x: 551, startPoint y: 516, endPoint x: 504, endPoint y: 503, distance: 48.4
type input "1"
click at [539, 512] on input "range" at bounding box center [568, 516] width 59 height 8
click at [918, 241] on input "3.50" at bounding box center [928, 242] width 32 height 12
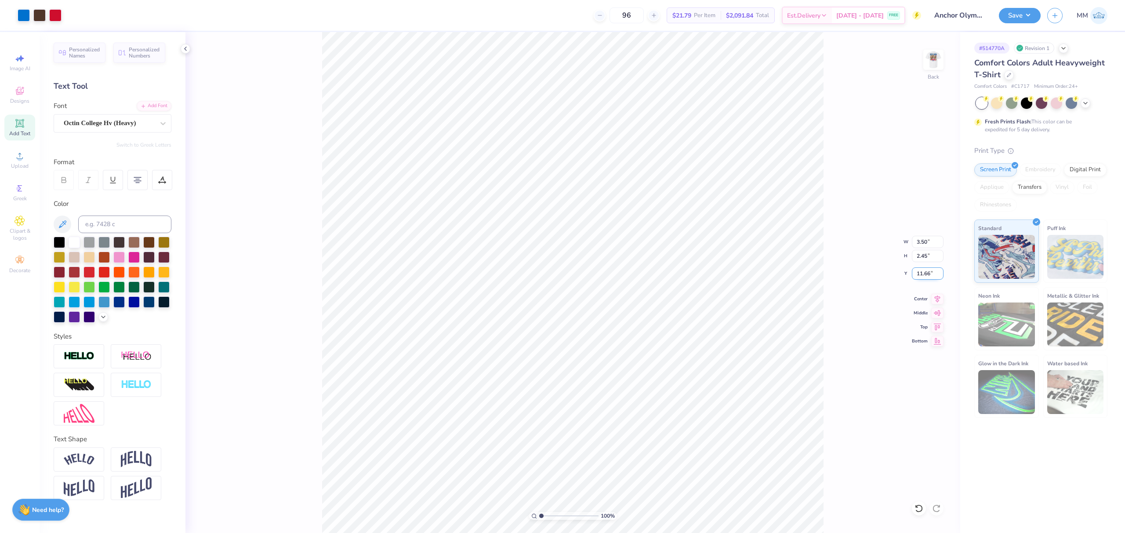
click at [930, 273] on input "11.66" at bounding box center [928, 274] width 32 height 12
click at [918, 276] on input "3.00" at bounding box center [928, 274] width 32 height 12
type input "3"
click at [1004, 13] on button "Save" at bounding box center [1020, 14] width 42 height 15
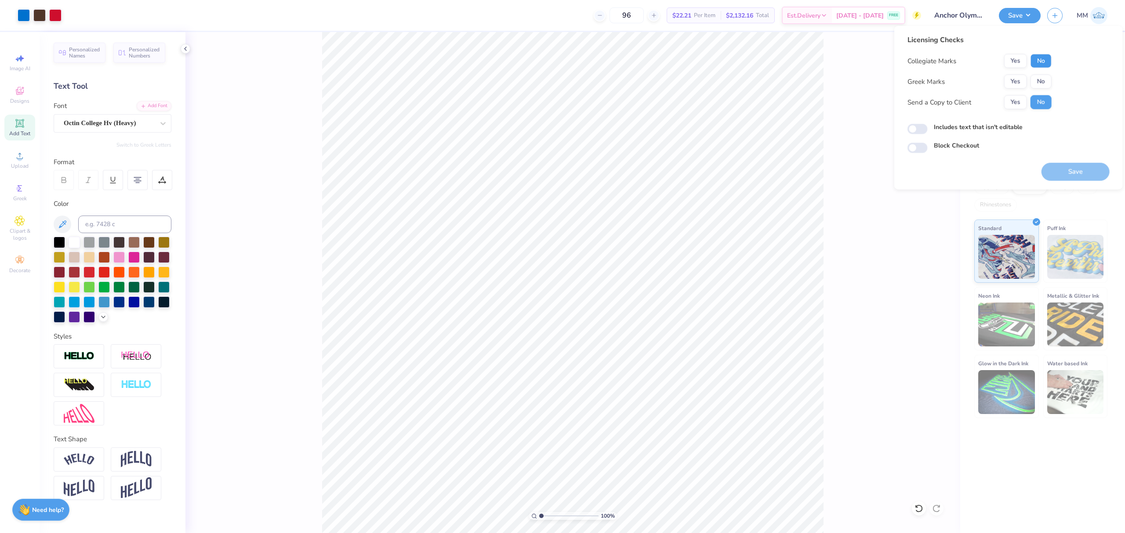
click at [1042, 62] on button "No" at bounding box center [1040, 61] width 21 height 14
click at [1021, 77] on button "Yes" at bounding box center [1015, 82] width 23 height 14
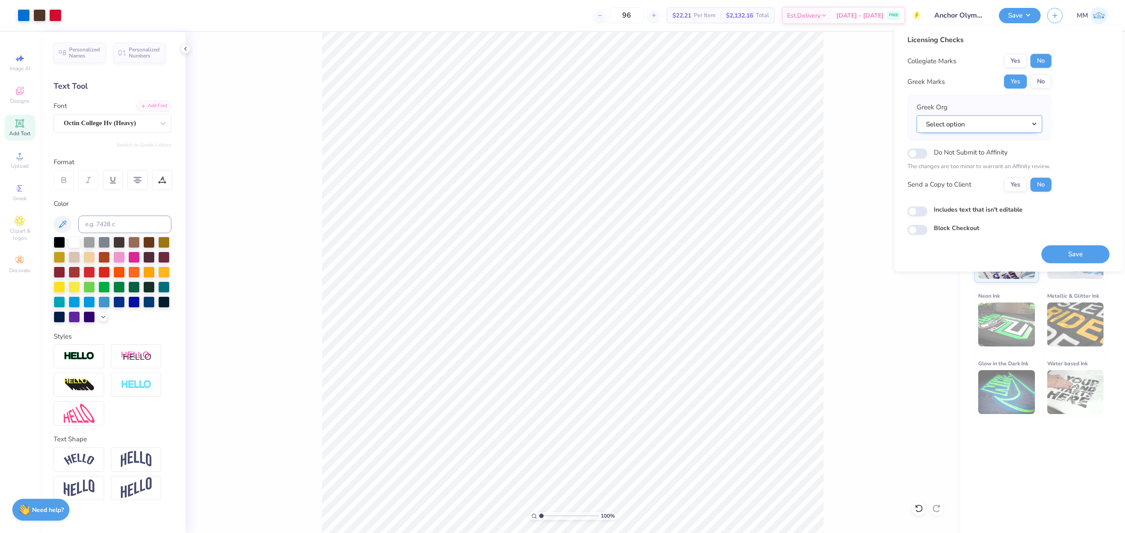
click at [981, 126] on button "Select option" at bounding box center [979, 124] width 126 height 18
click at [992, 124] on button "Select option" at bounding box center [979, 124] width 126 height 18
click at [1040, 127] on button "Select option" at bounding box center [979, 124] width 126 height 18
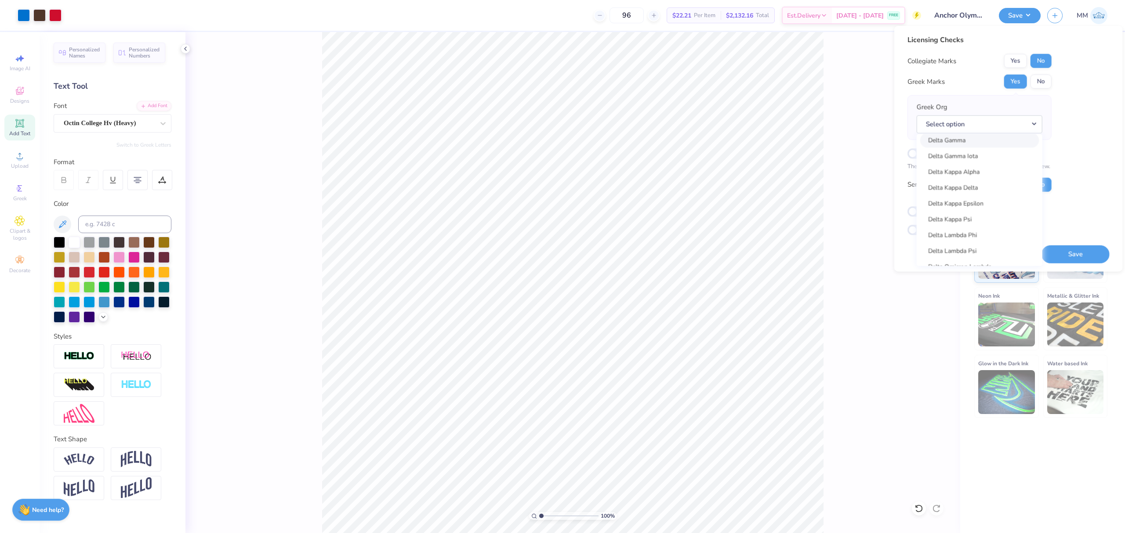
click at [976, 141] on link "Delta Gamma" at bounding box center [979, 140] width 119 height 14
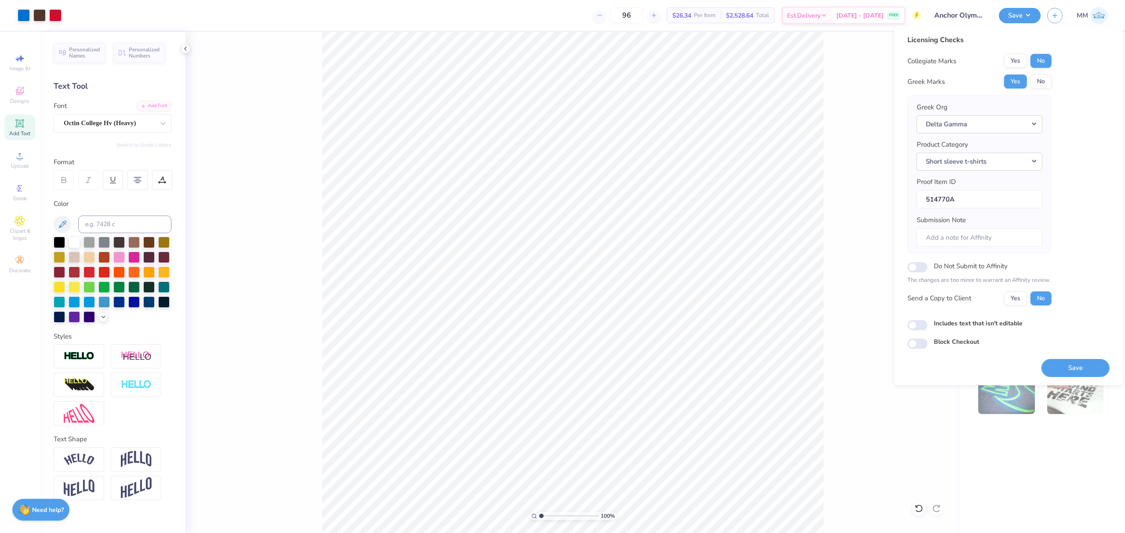
click at [973, 325] on label "Includes text that isn't editable" at bounding box center [978, 322] width 89 height 9
click at [927, 325] on input "Includes text that isn't editable" at bounding box center [917, 325] width 20 height 11
checkbox input "true"
click at [1051, 370] on button "Save" at bounding box center [1075, 368] width 68 height 18
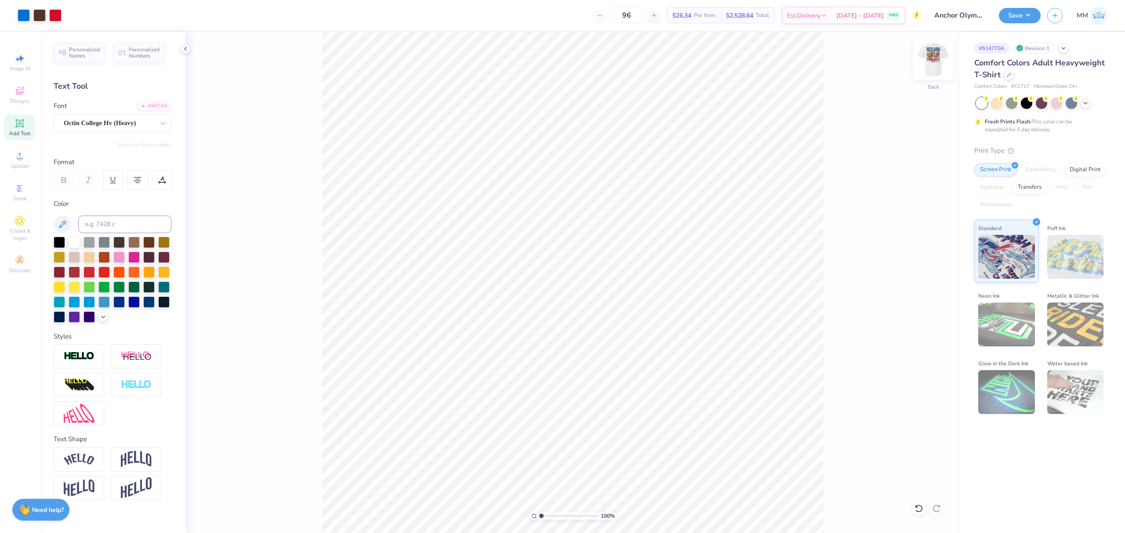
click at [936, 64] on img at bounding box center [933, 59] width 35 height 35
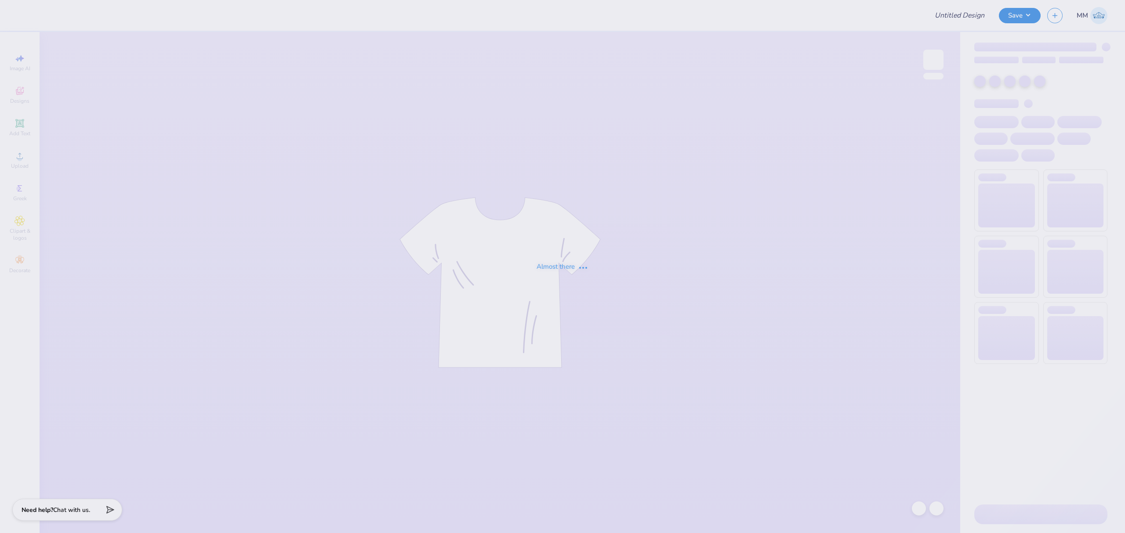
type input "Anchor Olympics Shirt"
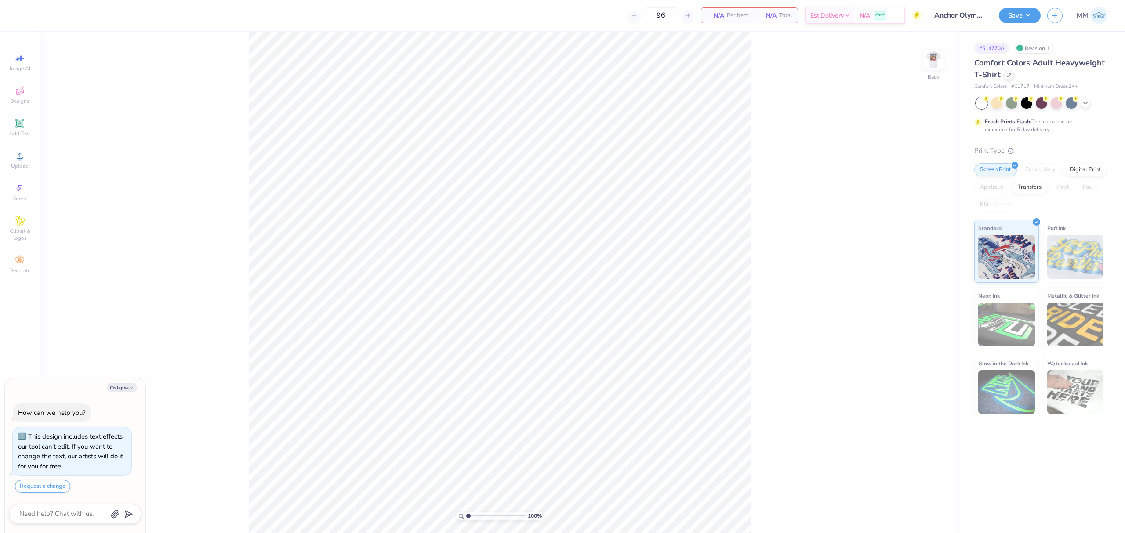
type textarea "x"
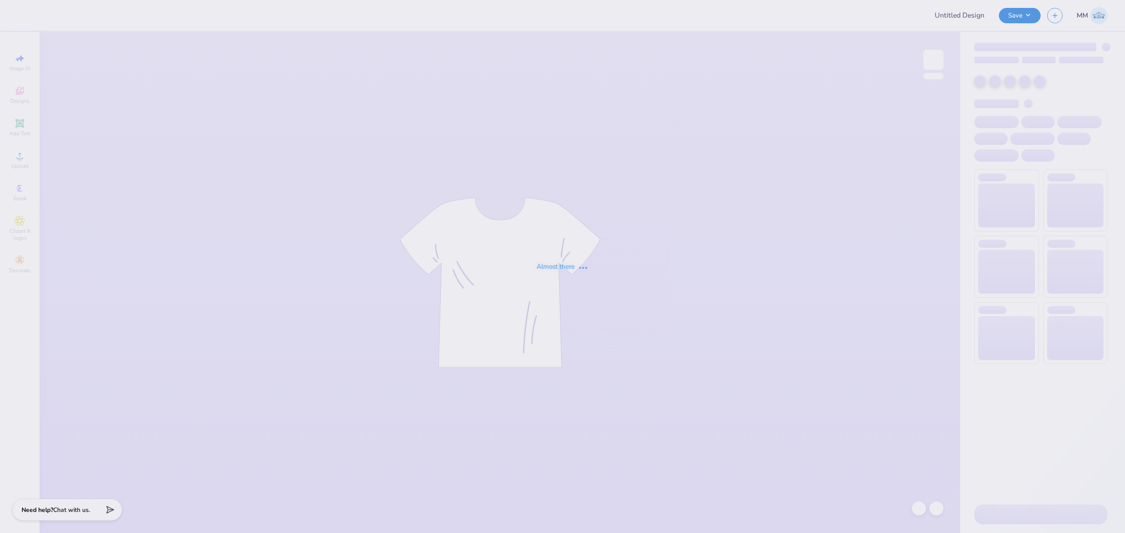
type input "TigerTHON Exec Board Crewnecks"
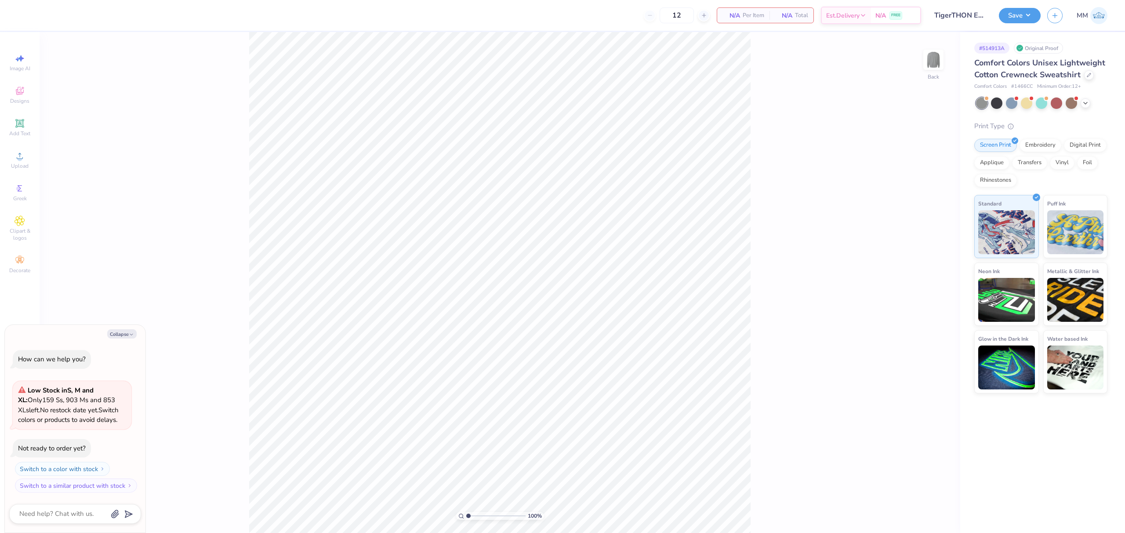
type textarea "x"
